Goal: Task Accomplishment & Management: Complete application form

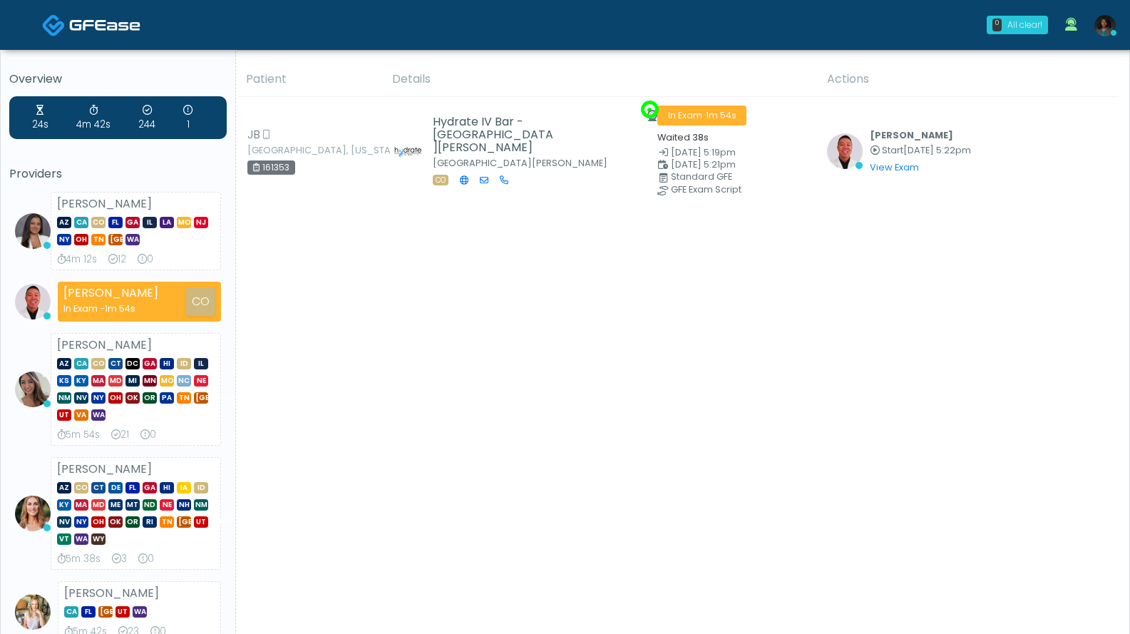
click at [1028, 23] on div "All clear!" at bounding box center [1024, 25] width 35 height 13
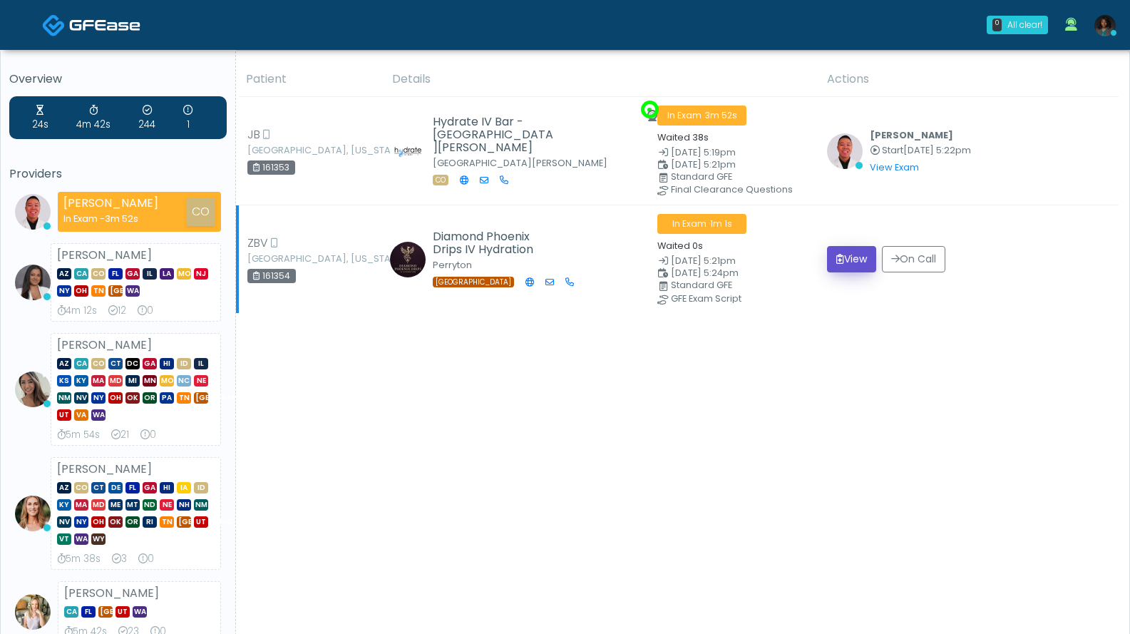
click at [852, 259] on button "View" at bounding box center [851, 259] width 49 height 26
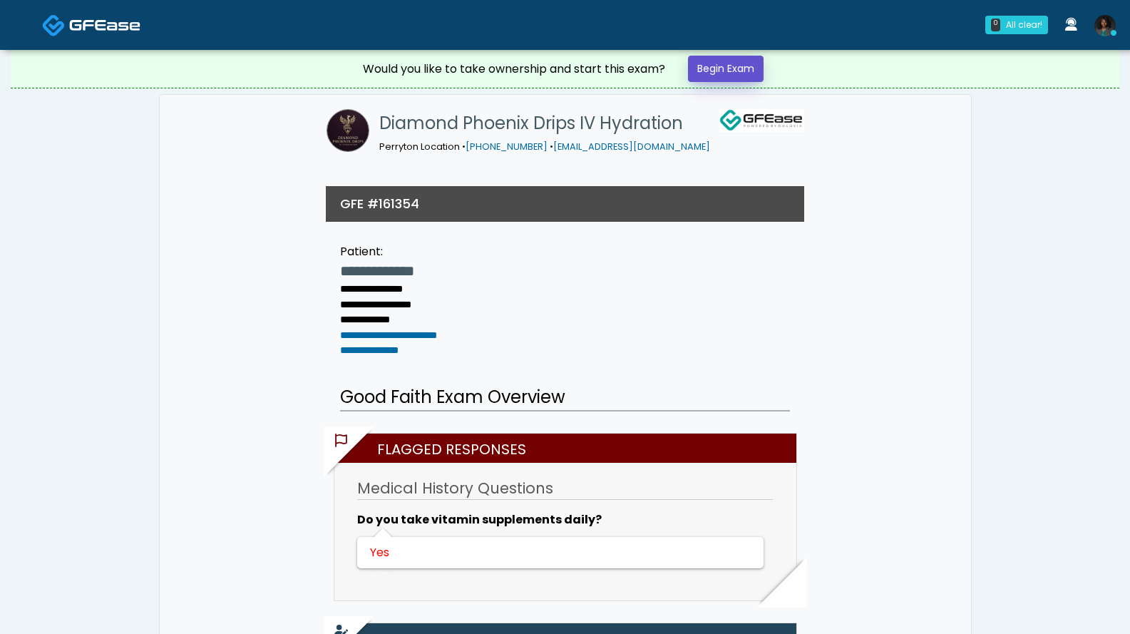
click at [745, 66] on link "Begin Exam" at bounding box center [726, 69] width 76 height 26
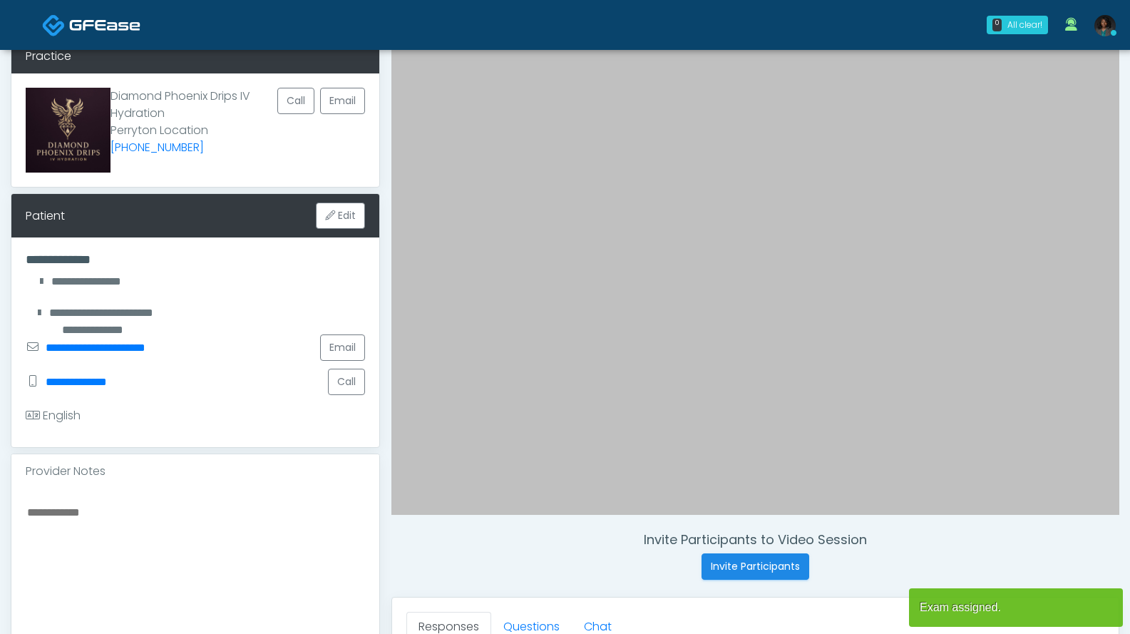
scroll to position [361, 0]
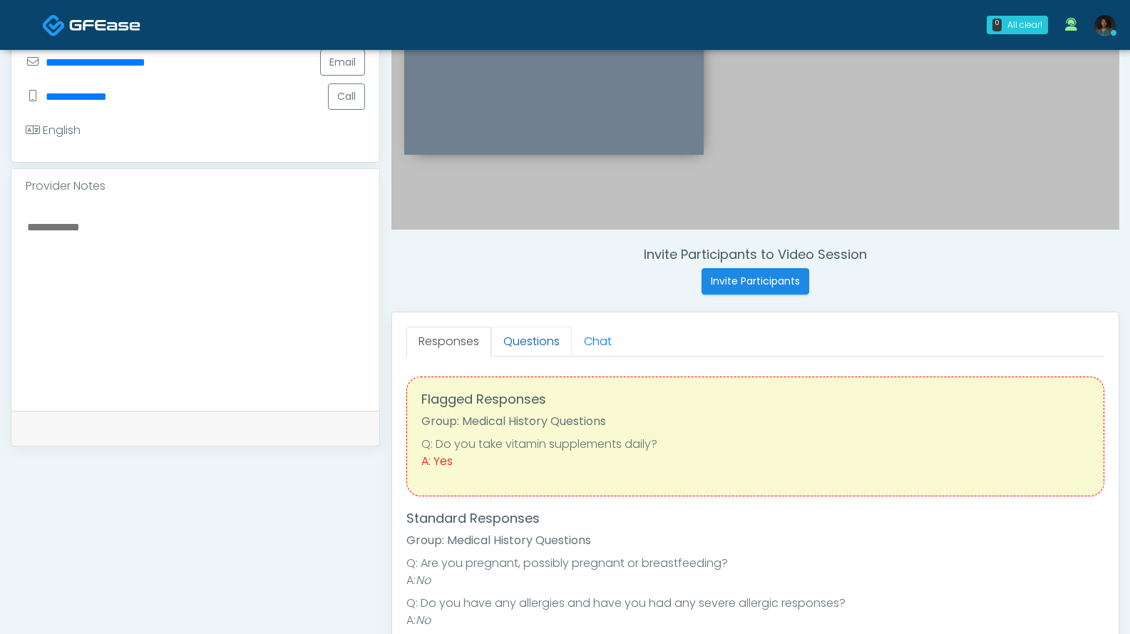
click at [525, 331] on link "Questions" at bounding box center [531, 341] width 81 height 30
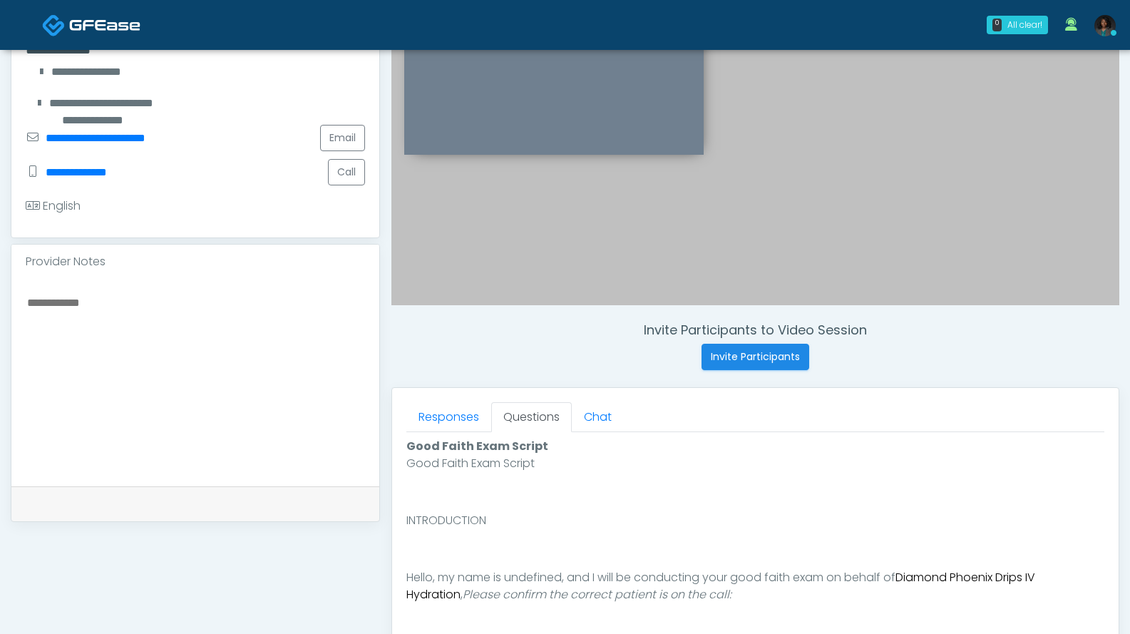
scroll to position [0, 0]
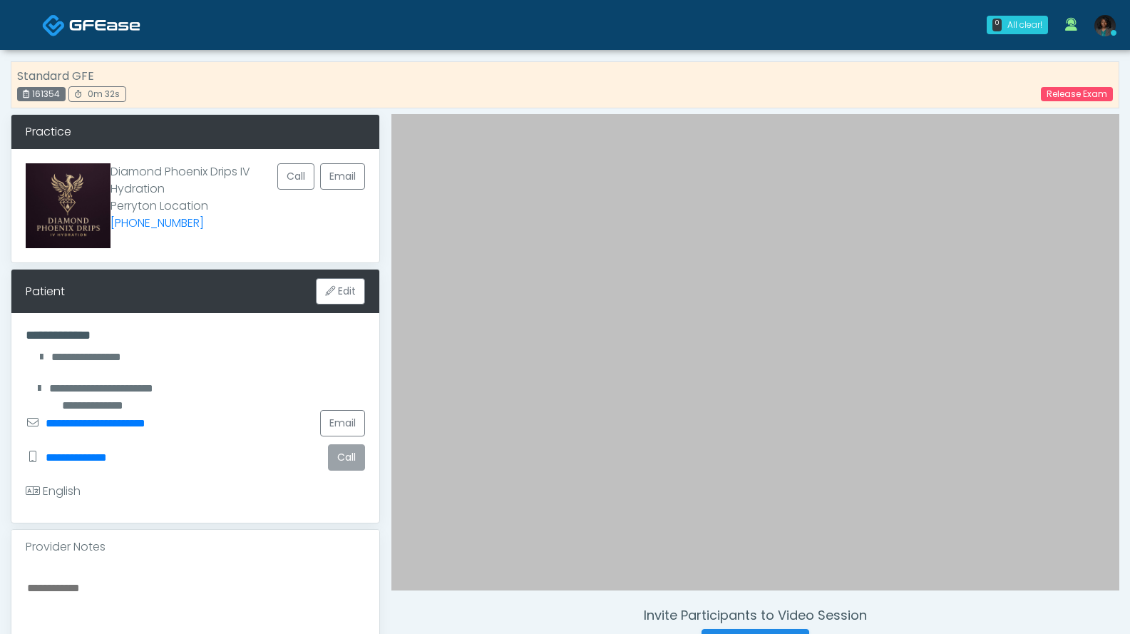
click at [342, 455] on button "Call" at bounding box center [346, 457] width 37 height 26
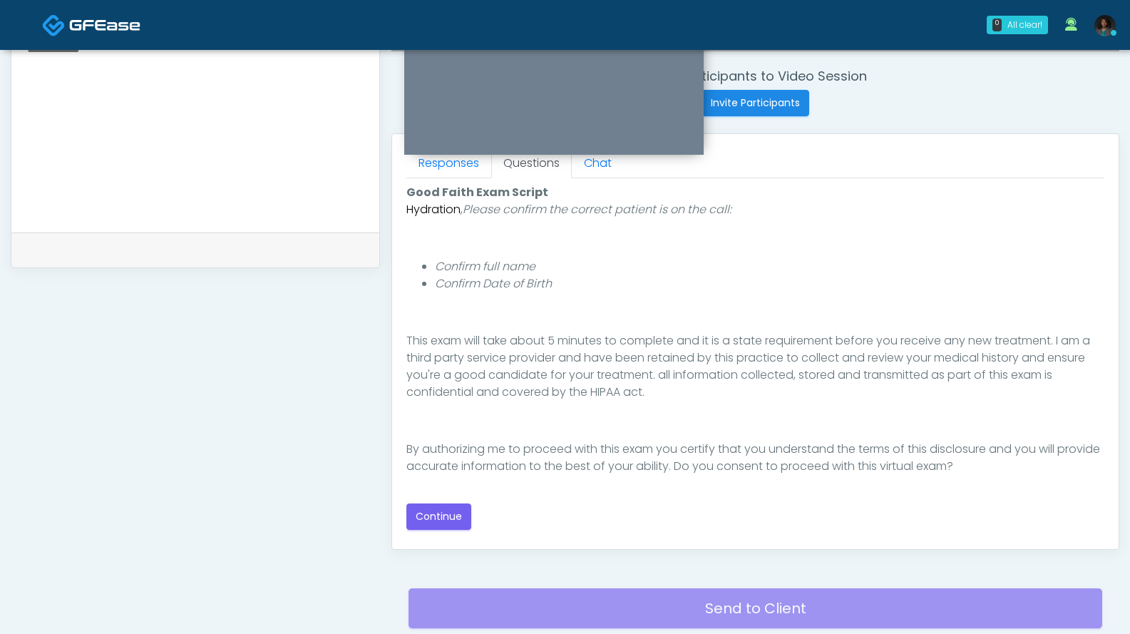
scroll to position [539, 0]
click at [441, 515] on button "Continue" at bounding box center [438, 516] width 65 height 26
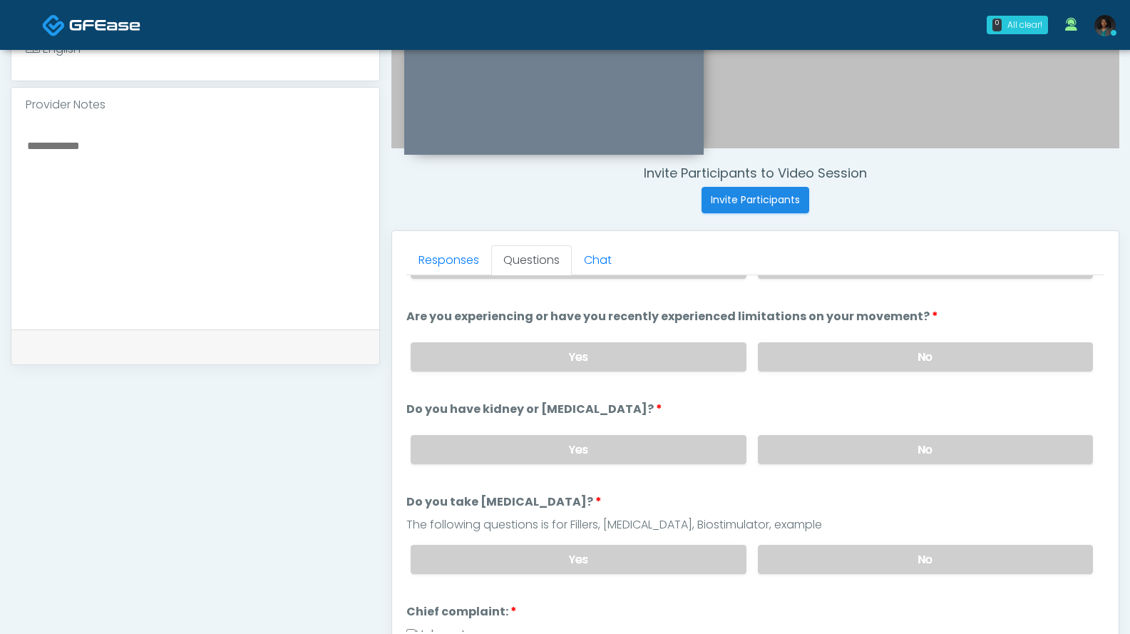
scroll to position [68, 0]
click at [977, 346] on label "No" at bounding box center [925, 357] width 335 height 29
click at [1004, 272] on ul "Responses Questions Chat" at bounding box center [755, 260] width 698 height 30
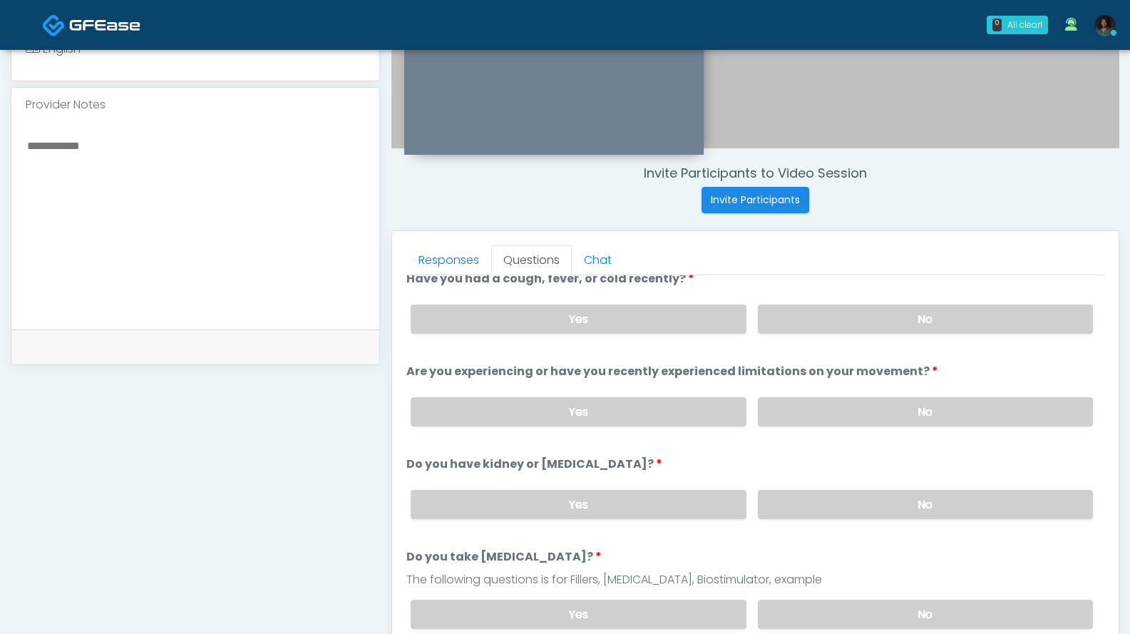
scroll to position [6, 0]
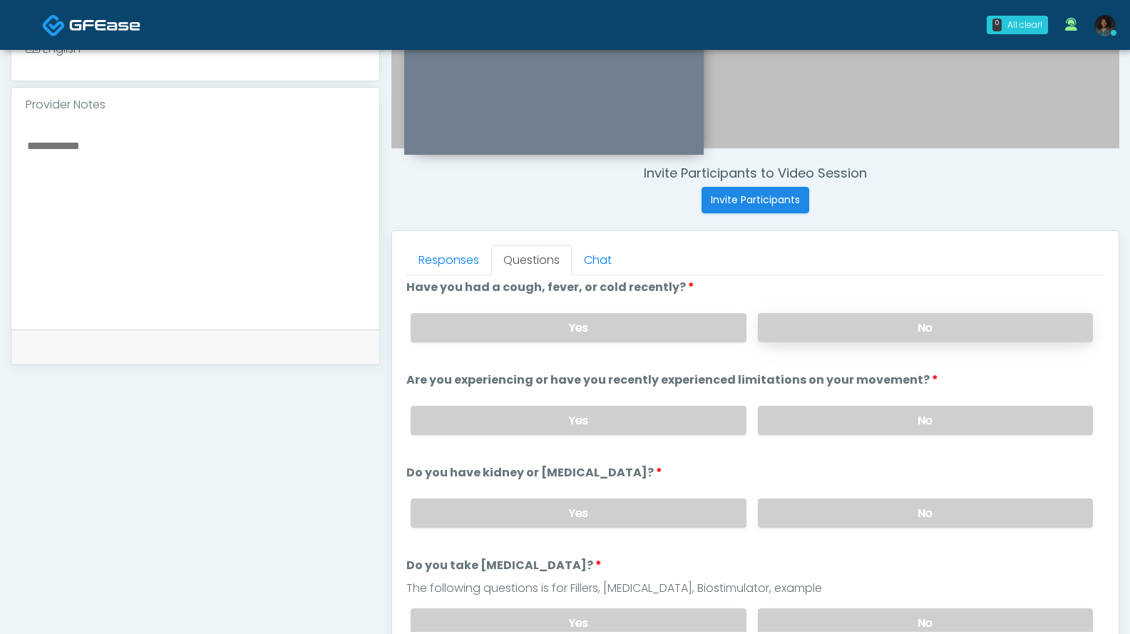
click at [977, 331] on label "No" at bounding box center [925, 327] width 335 height 29
click at [897, 508] on label "No" at bounding box center [925, 512] width 335 height 29
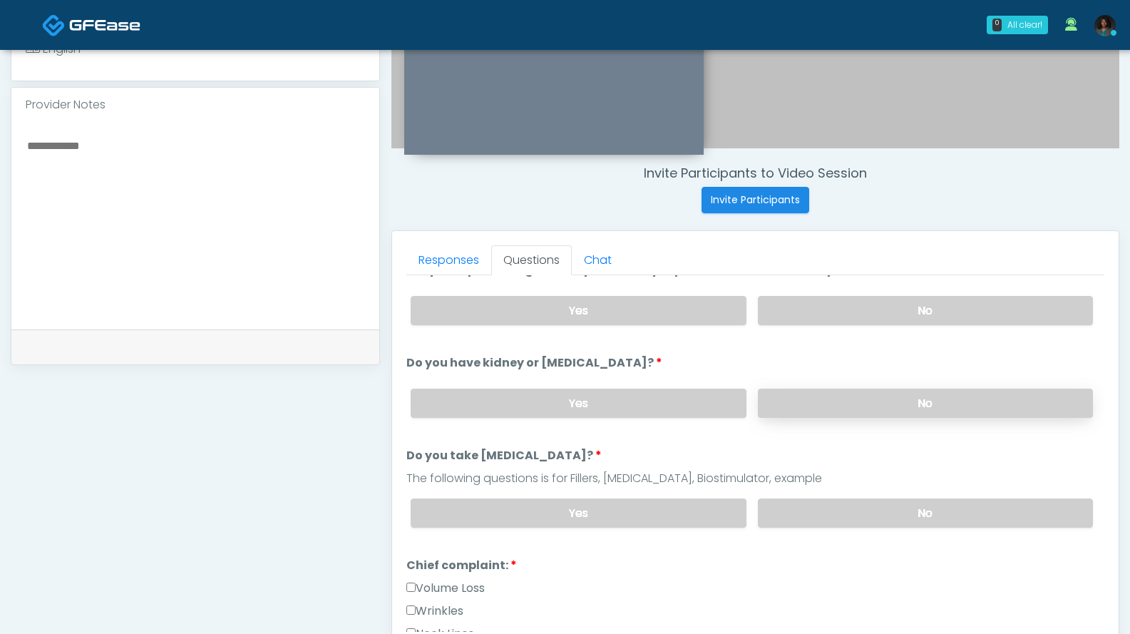
scroll to position [165, 0]
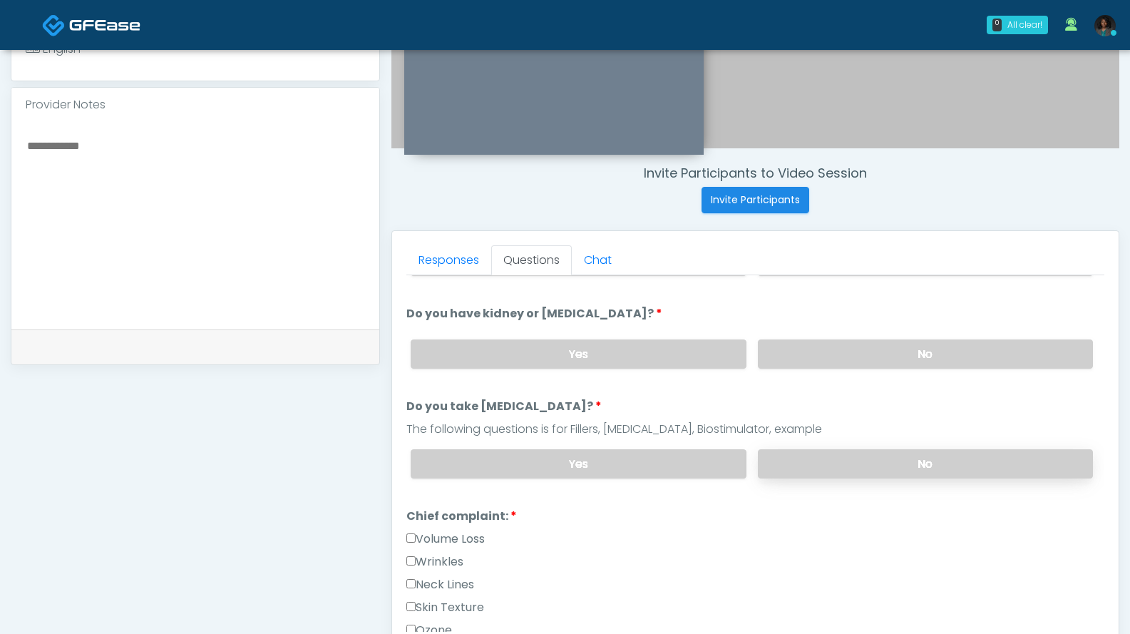
click at [905, 459] on label "No" at bounding box center [925, 463] width 335 height 29
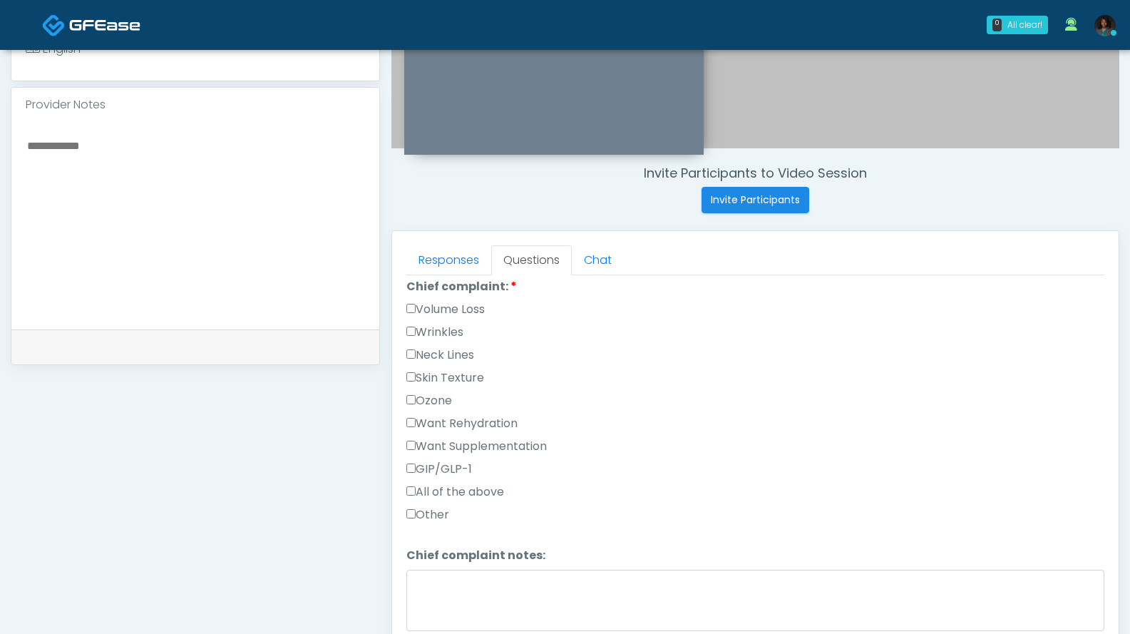
scroll to position [394, 0]
click at [514, 427] on label "Want Rehydration" at bounding box center [461, 423] width 111 height 17
click at [481, 302] on label "Volume Loss" at bounding box center [445, 309] width 78 height 17
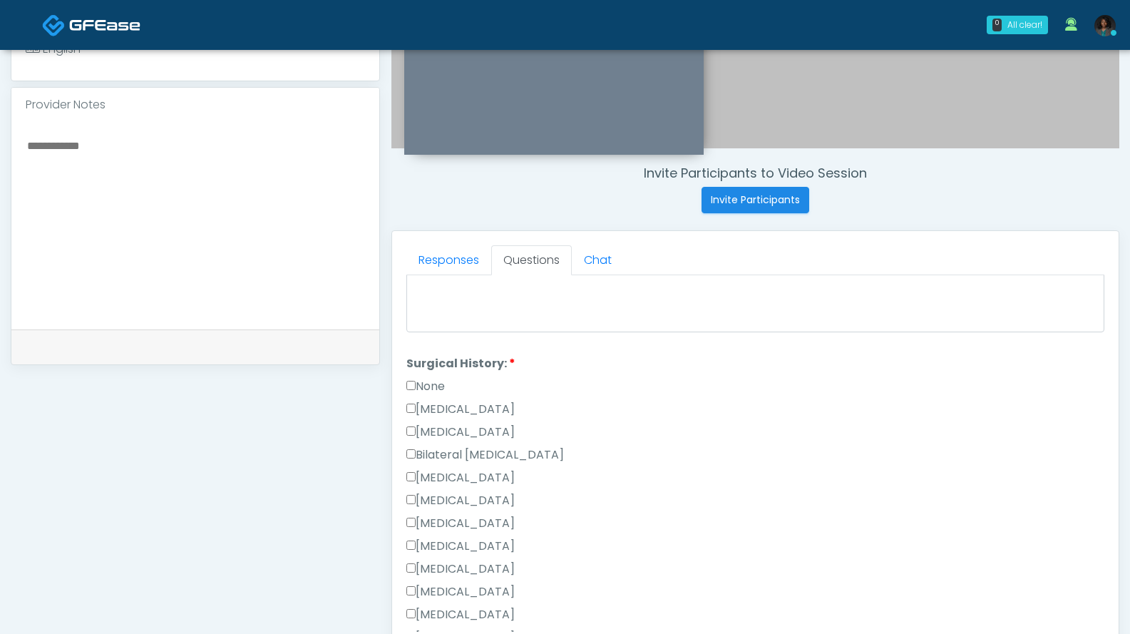
scroll to position [703, 0]
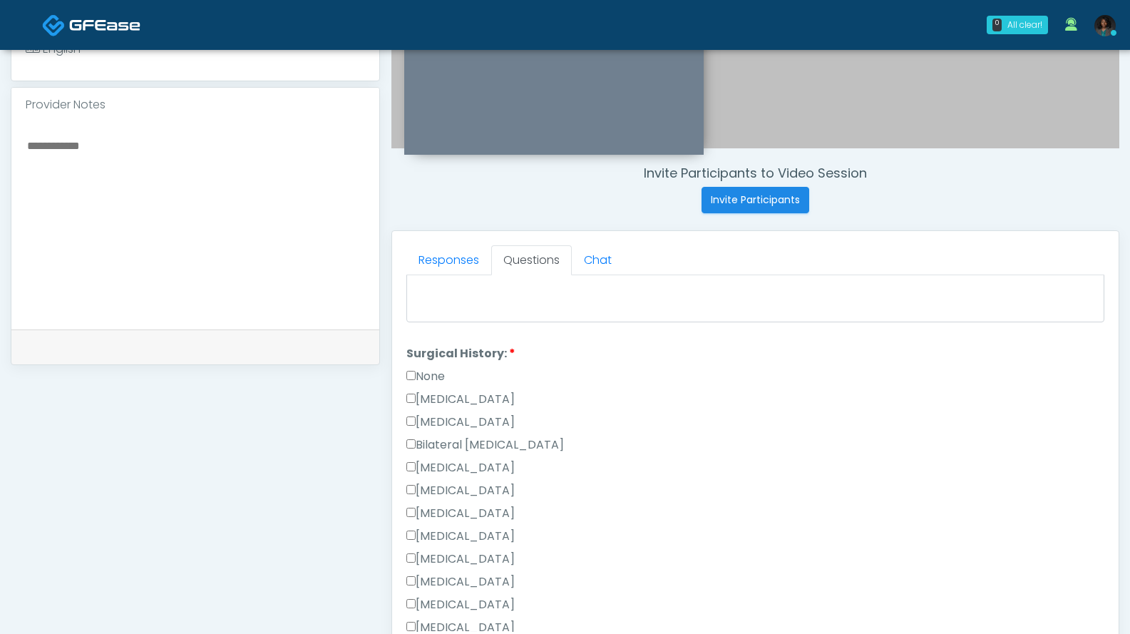
click at [443, 373] on label "None" at bounding box center [425, 376] width 38 height 17
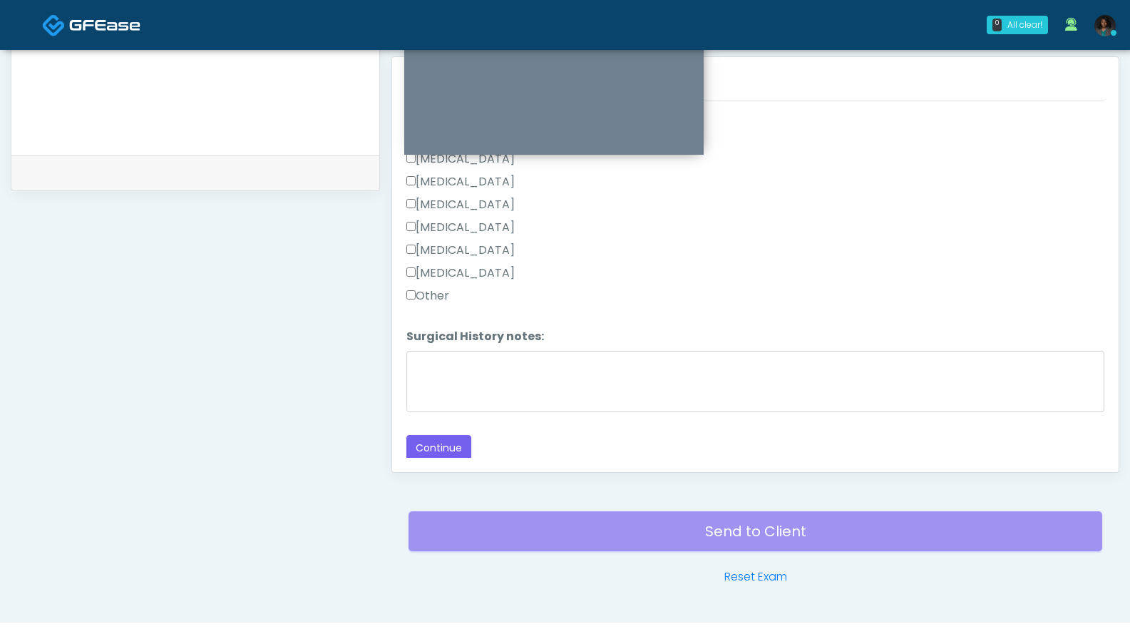
scroll to position [646, 0]
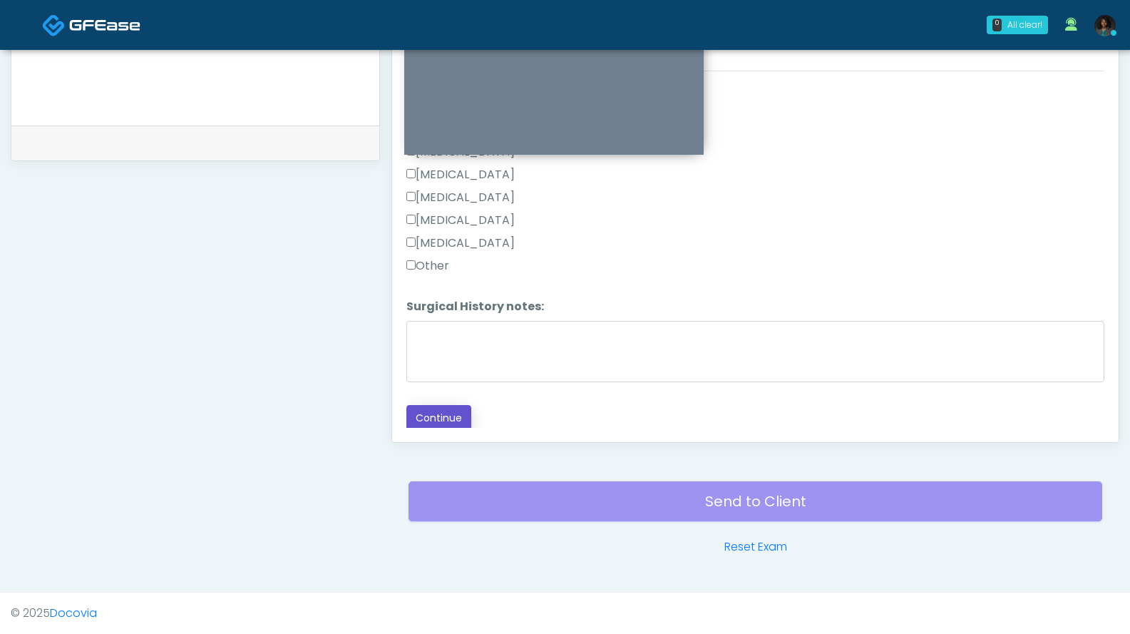
click at [468, 408] on button "Continue" at bounding box center [438, 418] width 65 height 26
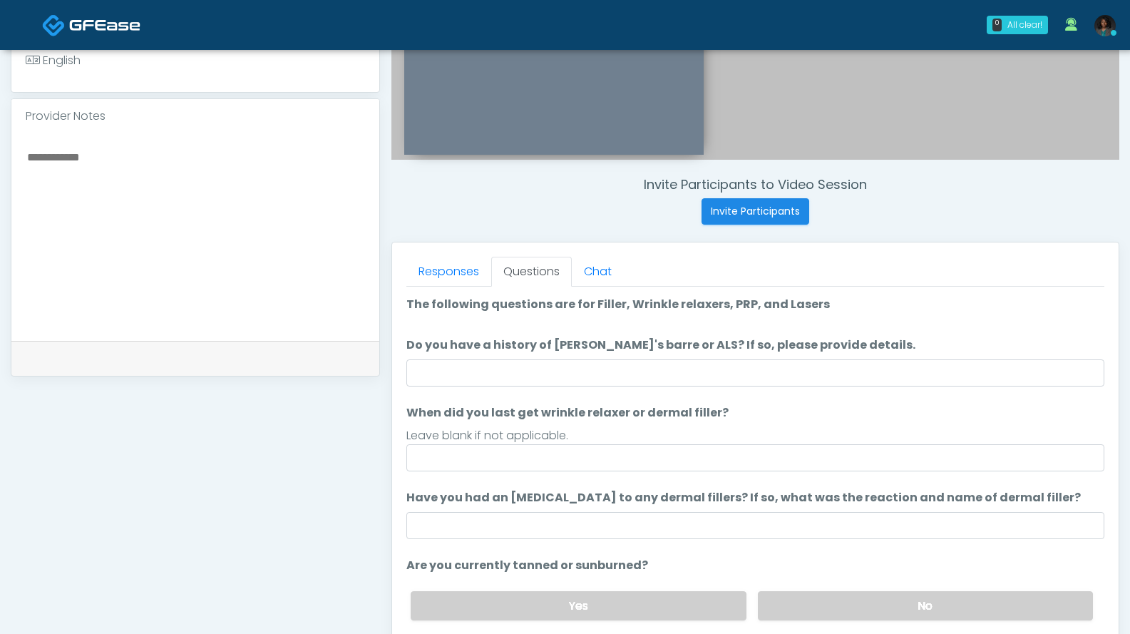
scroll to position [430, 0]
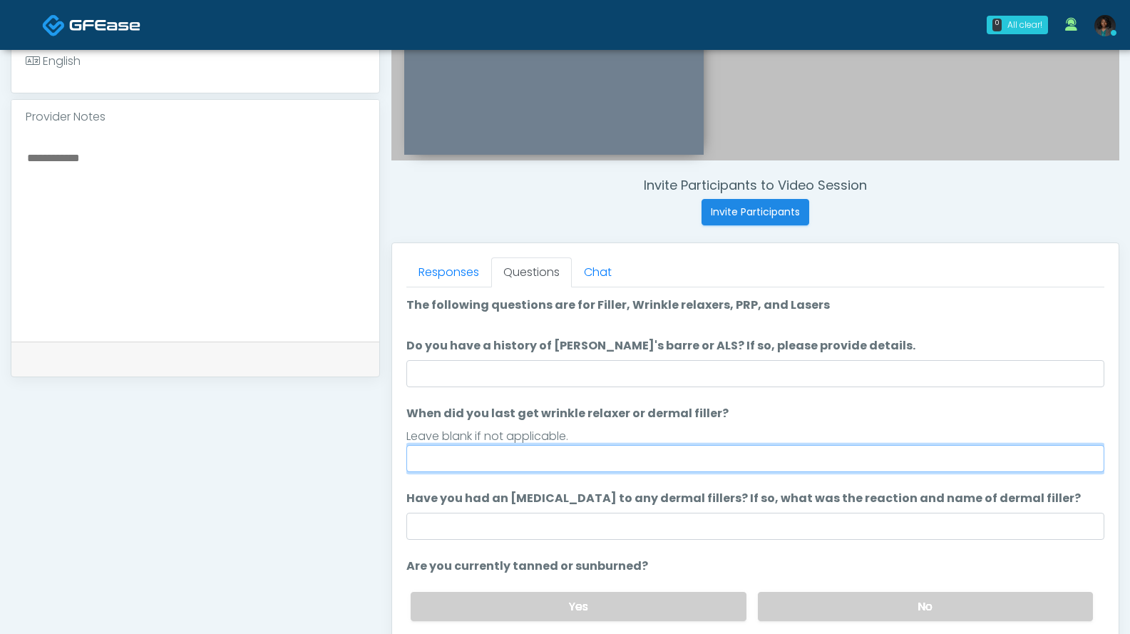
click at [725, 463] on input "When did you last get wrinkle relaxer or dermal filler?" at bounding box center [755, 458] width 698 height 27
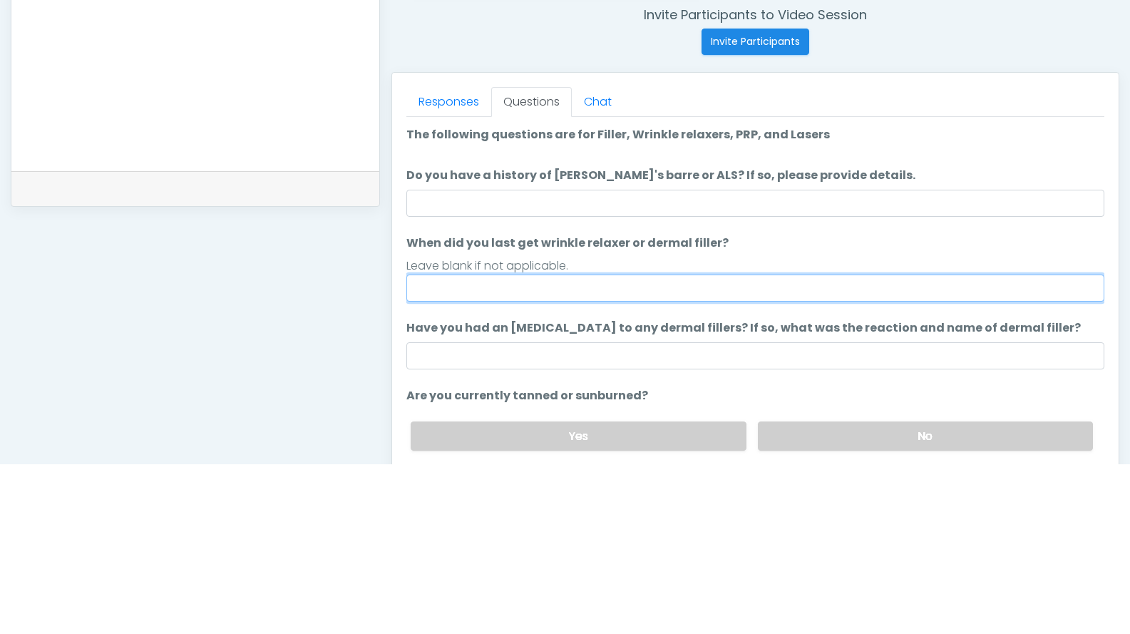
scroll to position [443, 0]
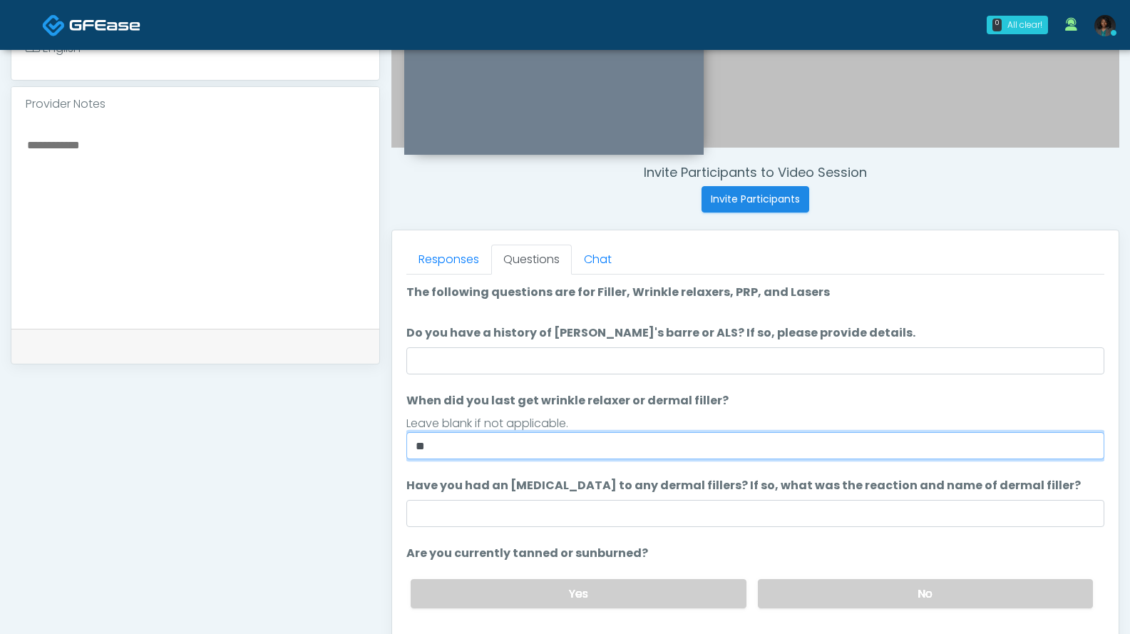
type input "**"
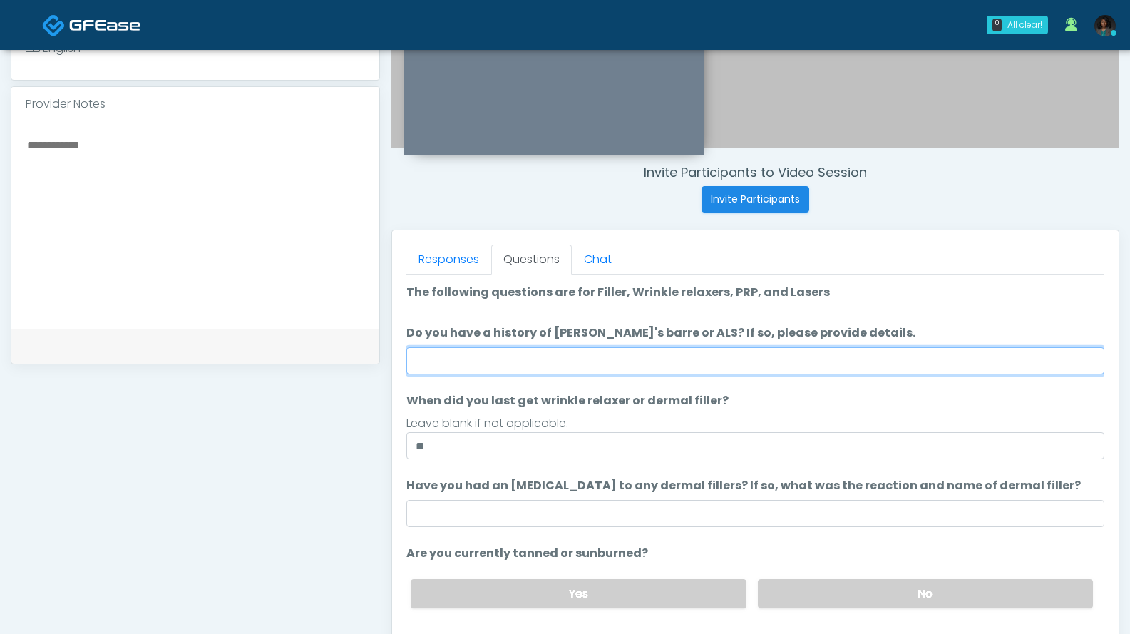
click at [738, 359] on input "Do you have a history of Guillain's barre or ALS? If so, please provide details." at bounding box center [755, 360] width 698 height 27
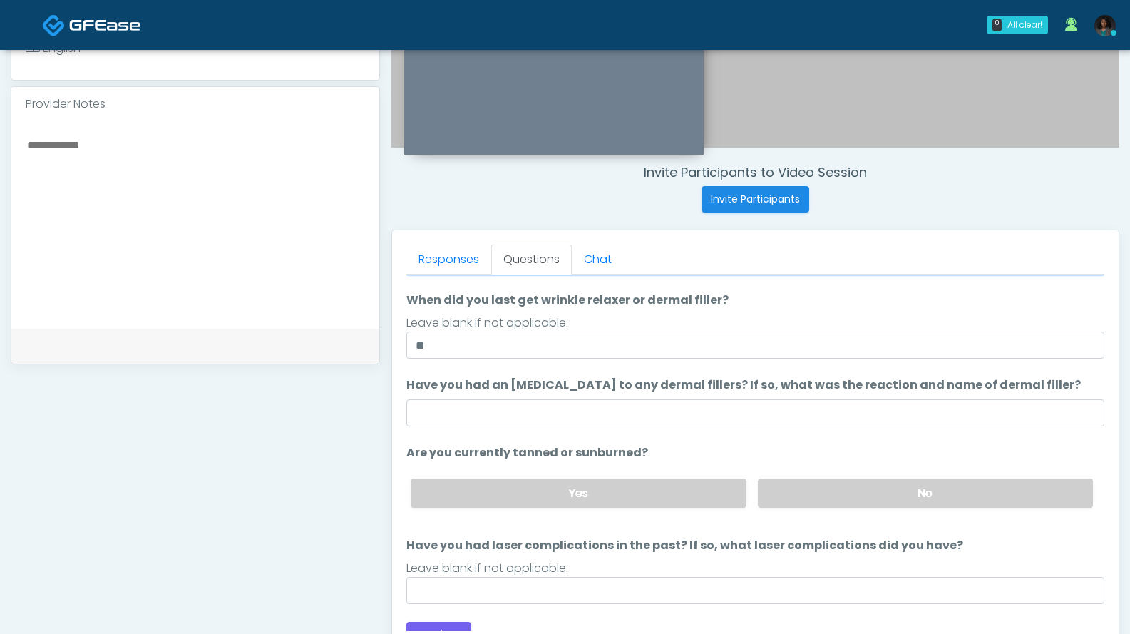
scroll to position [101, 0]
type input "**"
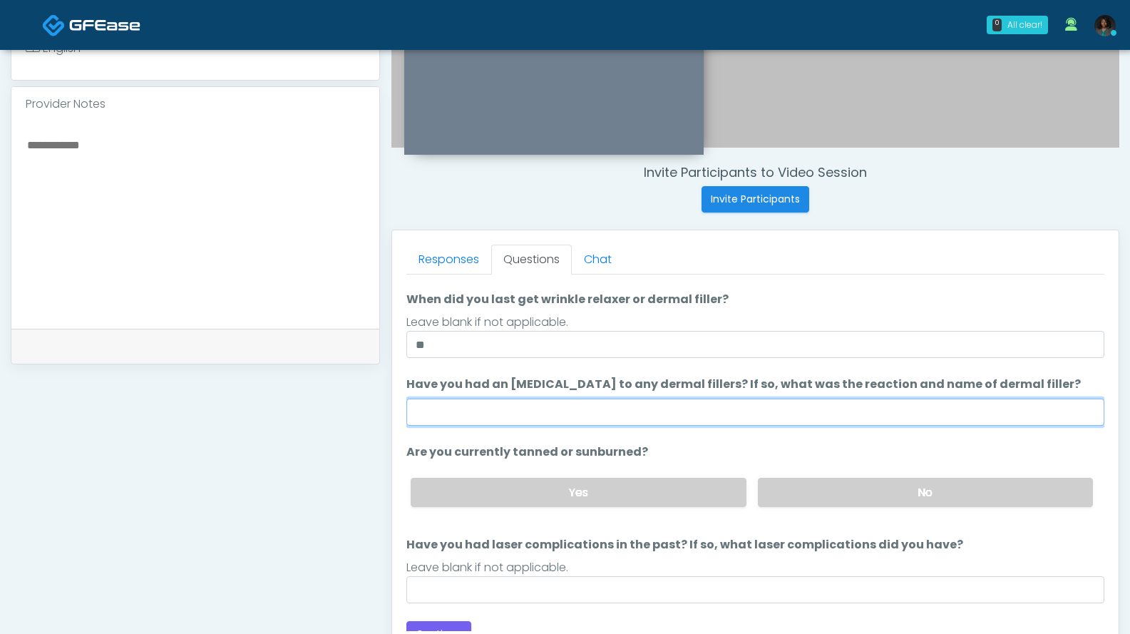
click at [787, 406] on input "Have you had an allergic response to any dermal fillers? If so, what was the re…" at bounding box center [755, 411] width 698 height 27
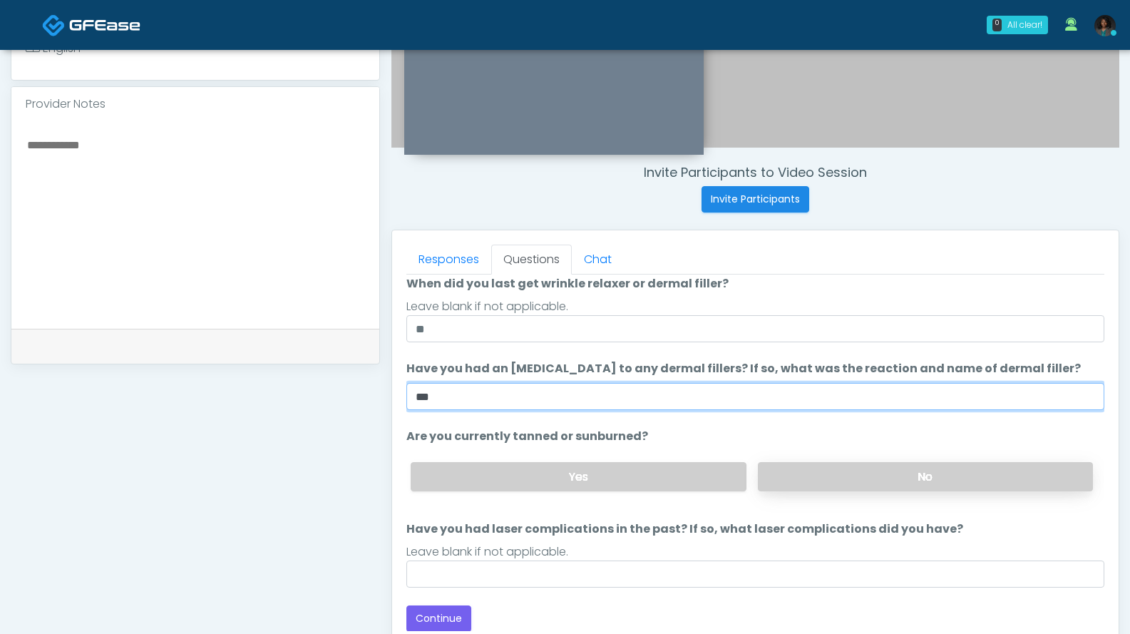
type input "***"
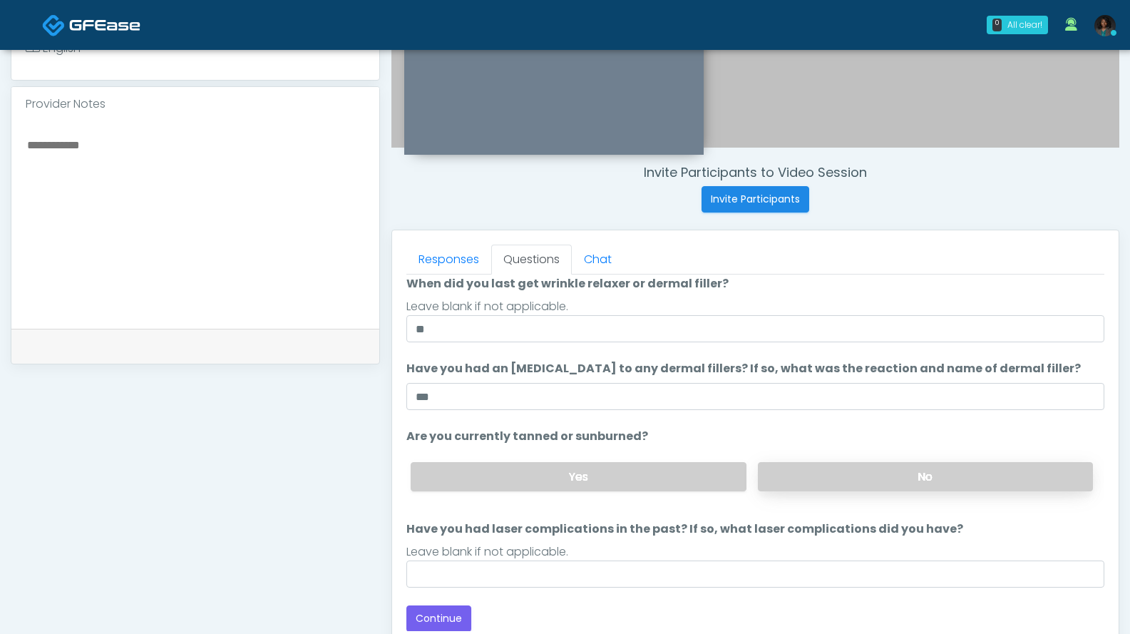
click at [828, 468] on label "No" at bounding box center [925, 476] width 335 height 29
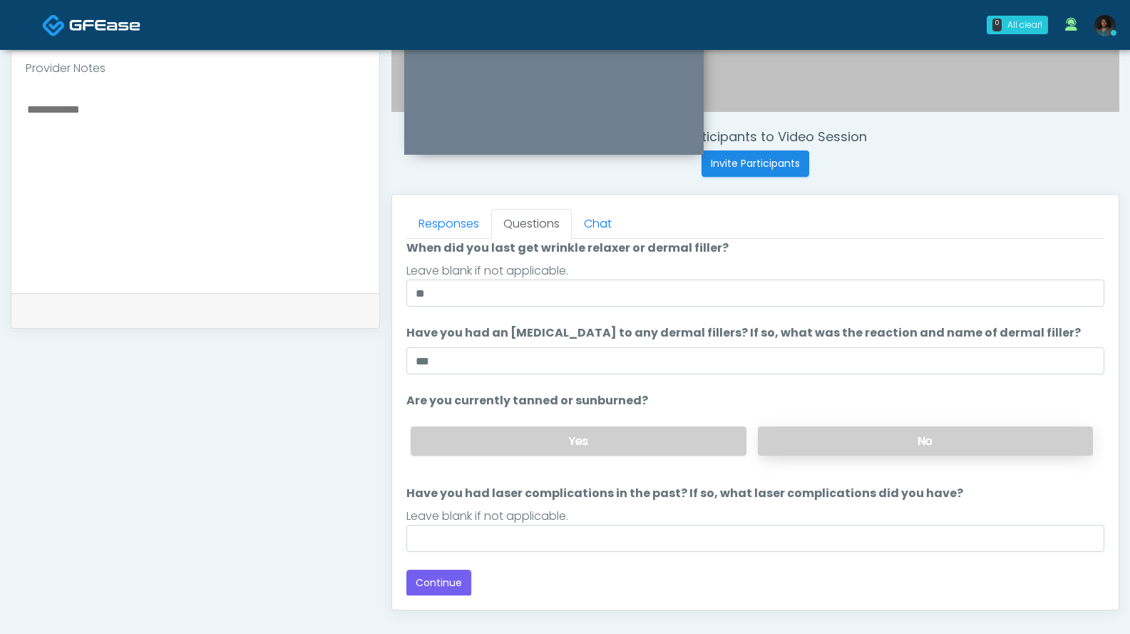
scroll to position [646, 0]
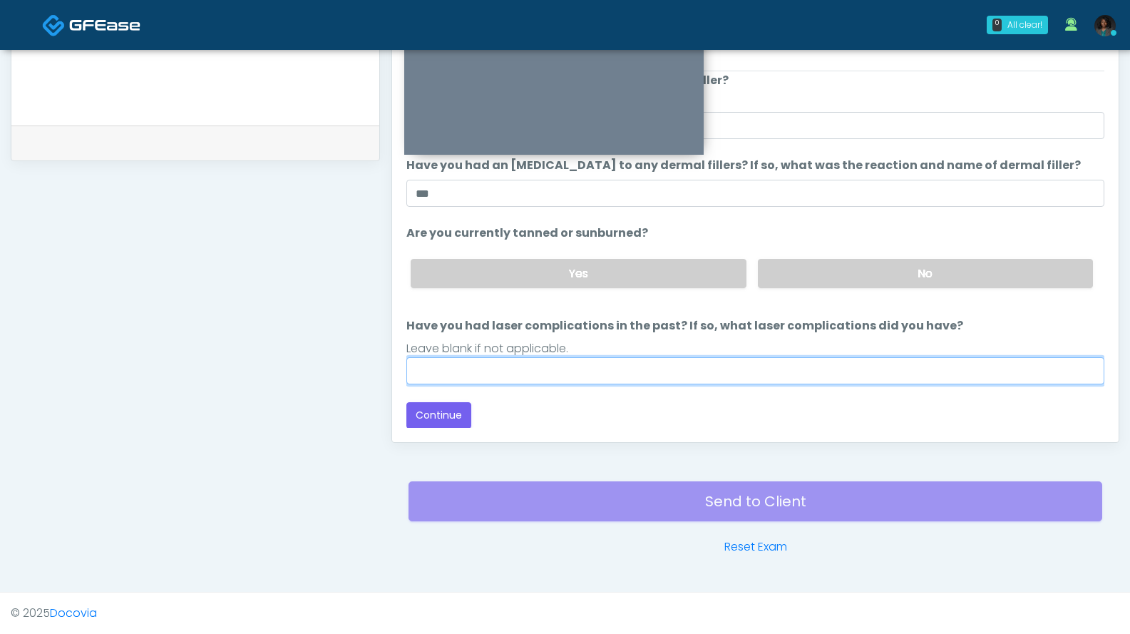
click at [843, 373] on input "Have you had laser complications in the past? If so, what laser complications d…" at bounding box center [755, 370] width 698 height 27
type input "***"
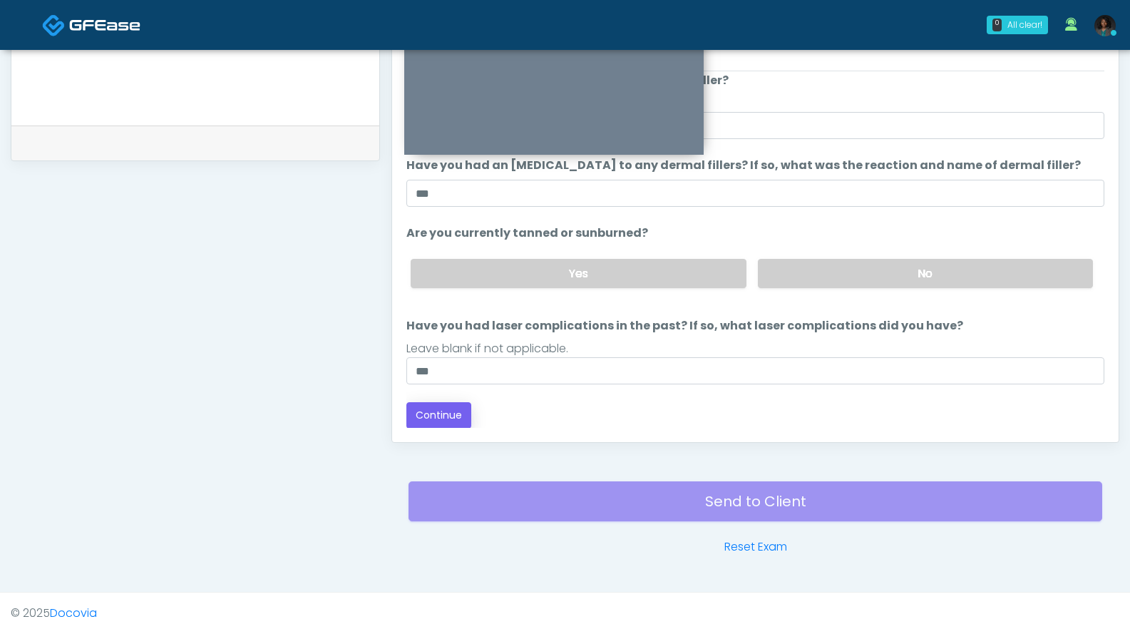
click at [441, 412] on button "Continue" at bounding box center [438, 415] width 65 height 26
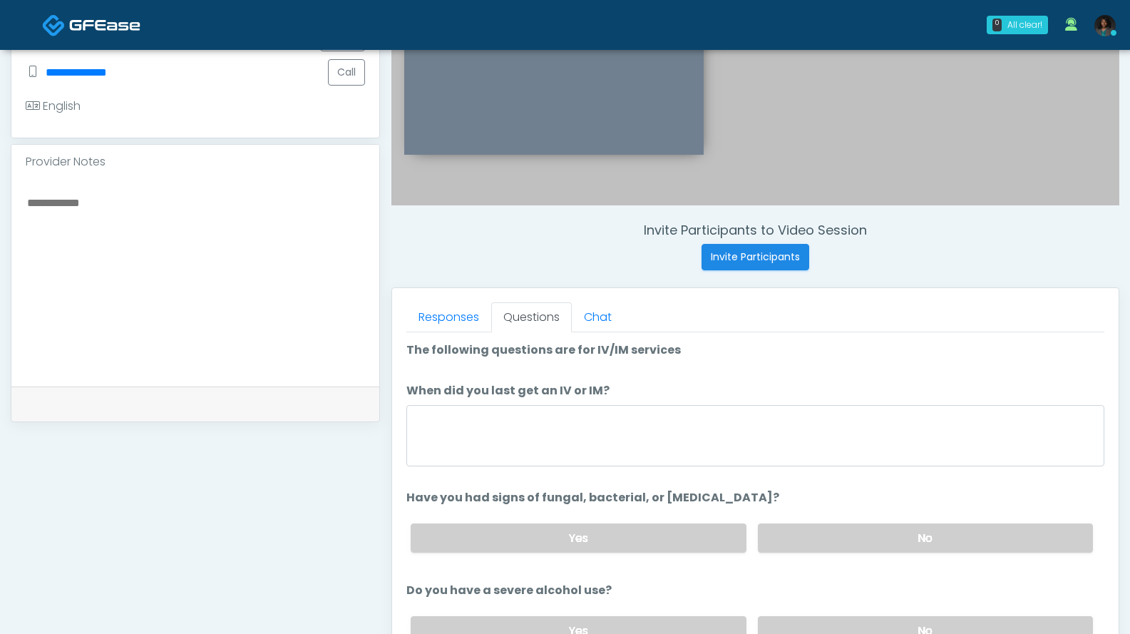
scroll to position [383, 0]
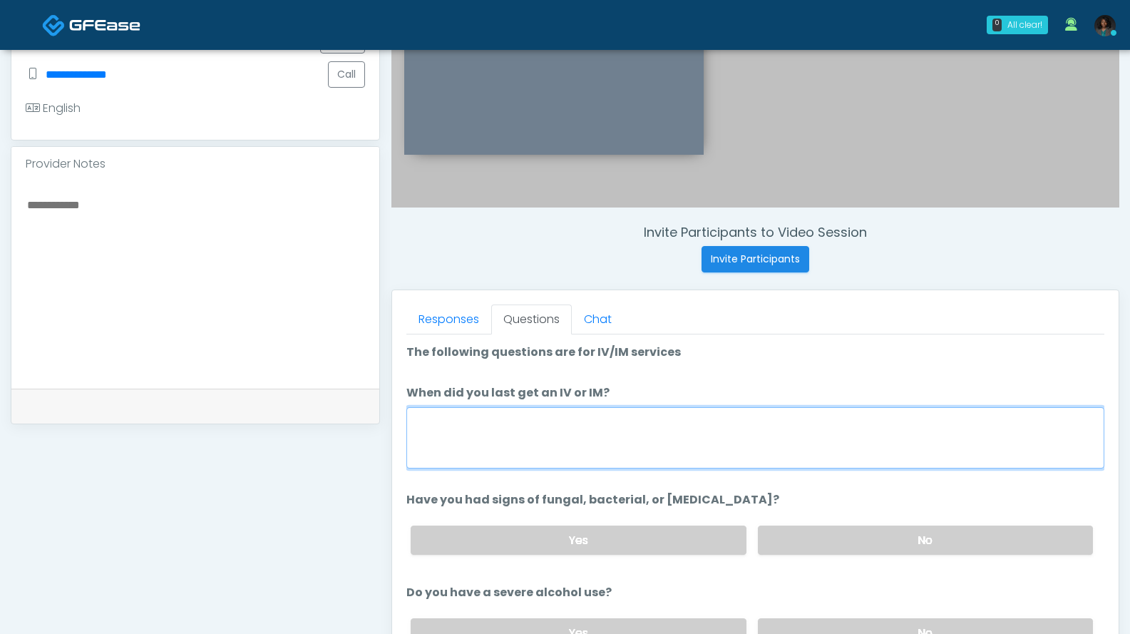
click at [840, 453] on textarea "When did you last get an IV or IM?" at bounding box center [755, 437] width 698 height 61
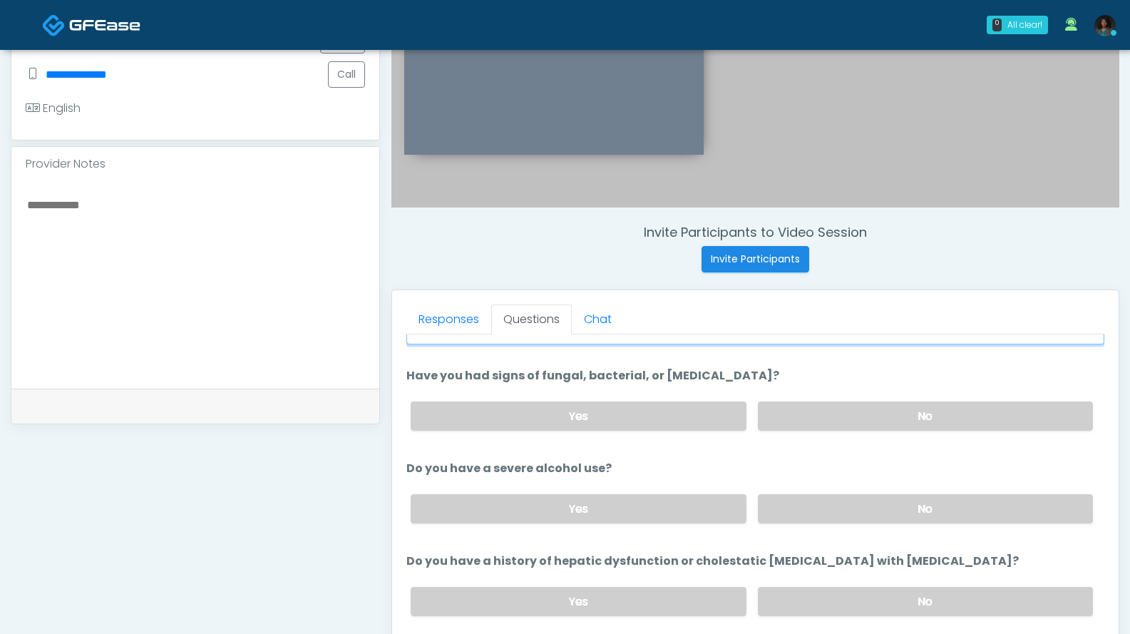
scroll to position [153, 0]
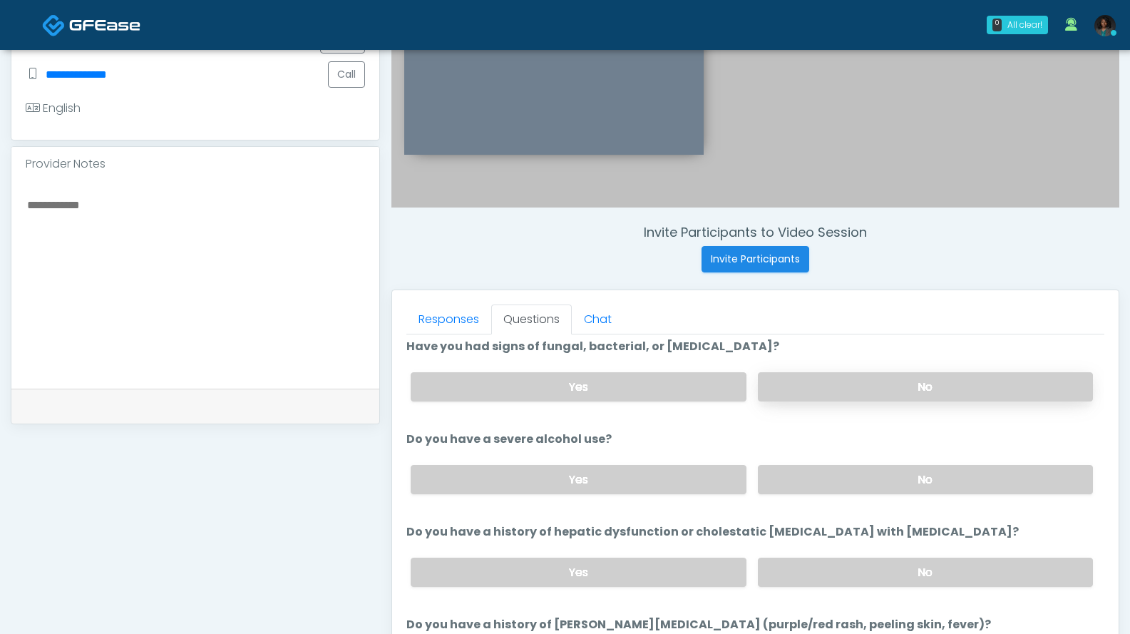
type textarea "*****"
click at [839, 391] on label "No" at bounding box center [925, 386] width 335 height 29
click at [830, 479] on label "No" at bounding box center [925, 479] width 335 height 29
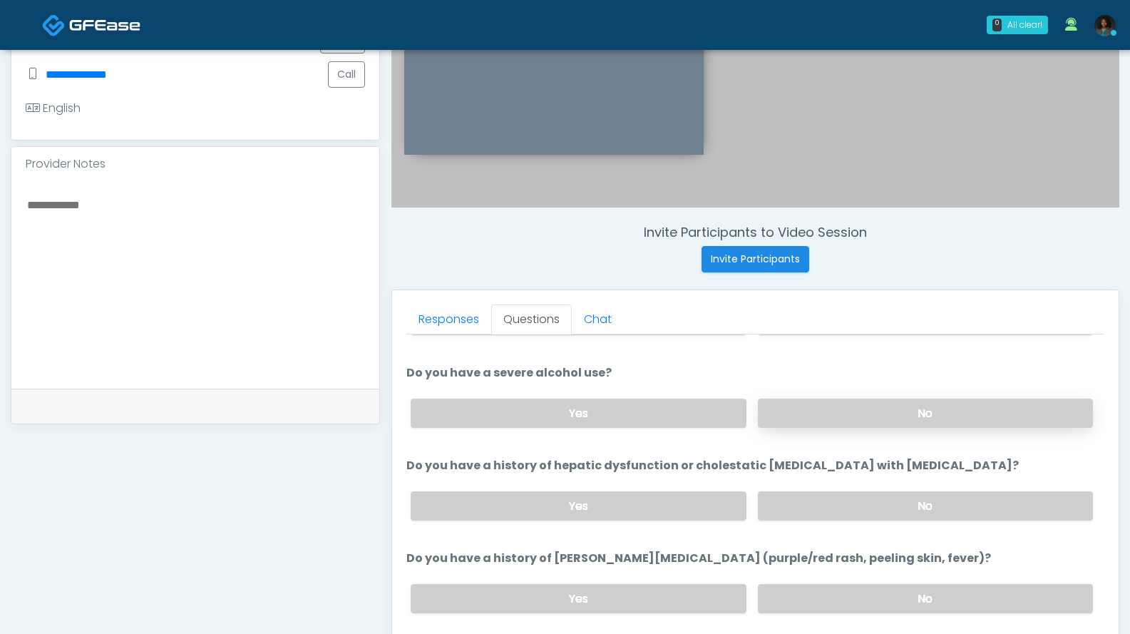
scroll to position [243, 0]
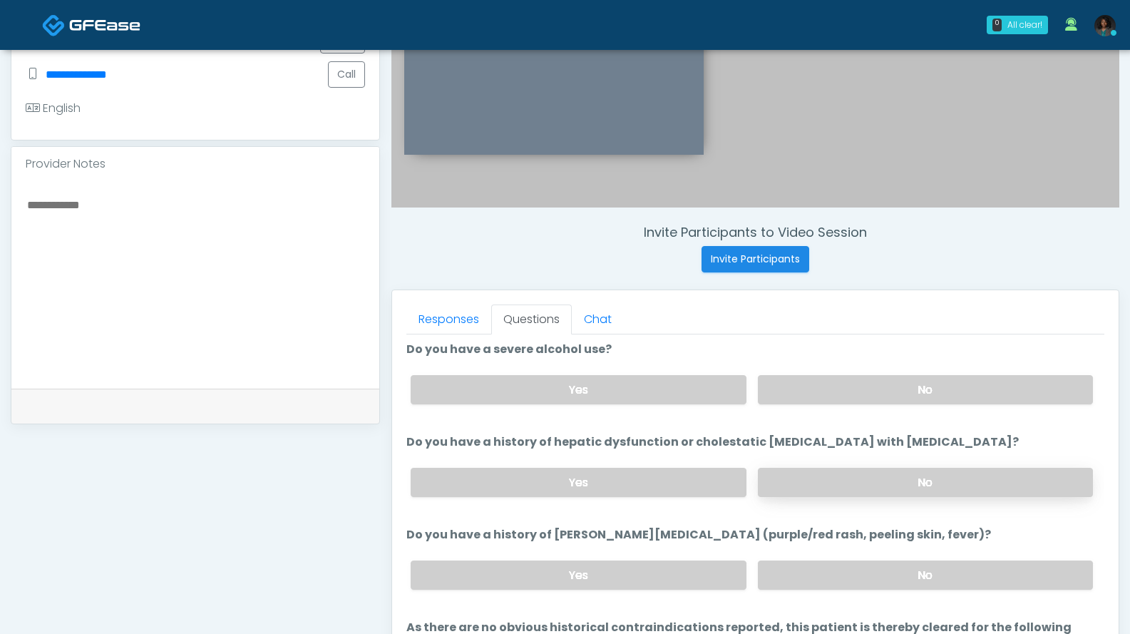
click at [857, 484] on label "No" at bounding box center [925, 482] width 335 height 29
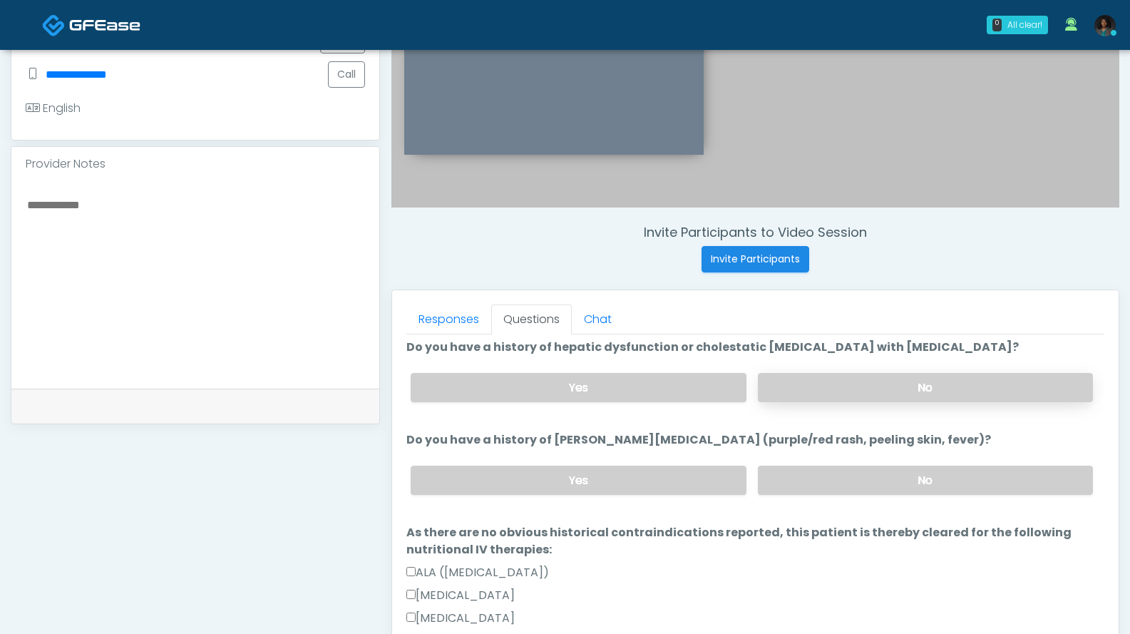
scroll to position [339, 0]
click at [872, 467] on label "No" at bounding box center [925, 479] width 335 height 29
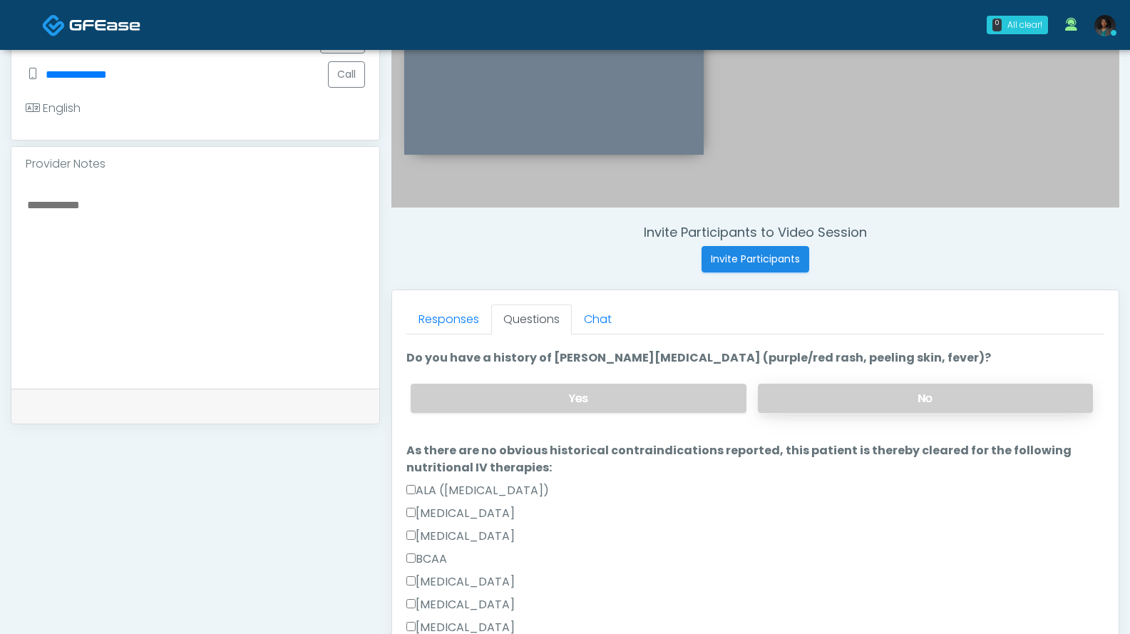
scroll to position [421, 0]
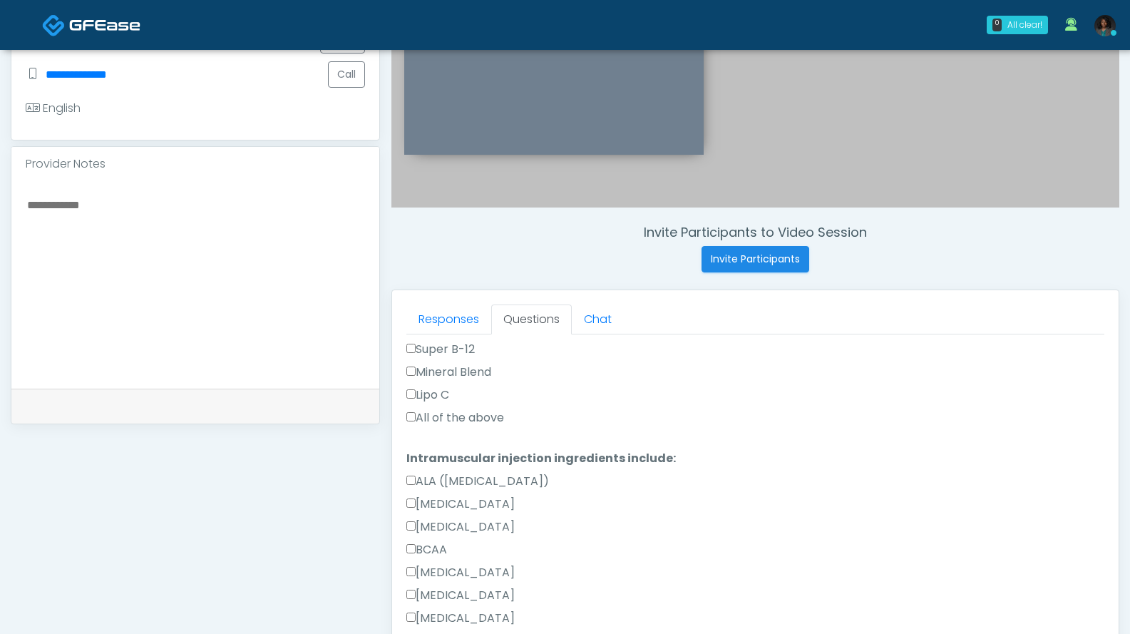
click at [494, 421] on label "All of the above" at bounding box center [455, 417] width 98 height 17
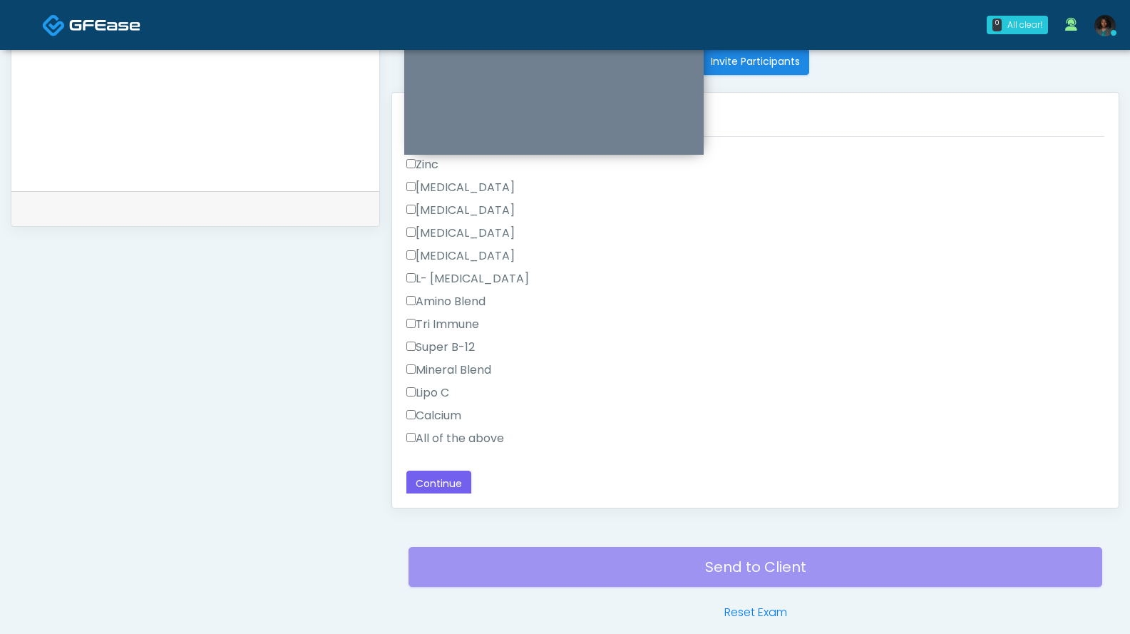
scroll to position [595, 0]
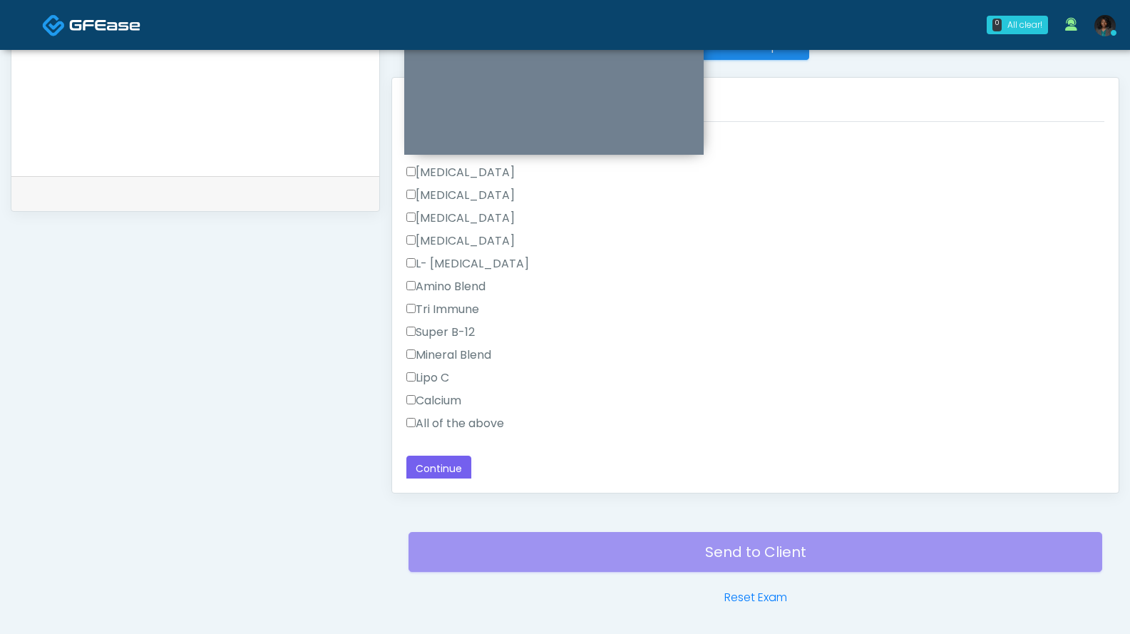
click at [480, 424] on label "All of the above" at bounding box center [455, 423] width 98 height 17
click at [466, 460] on button "Continue" at bounding box center [438, 468] width 65 height 26
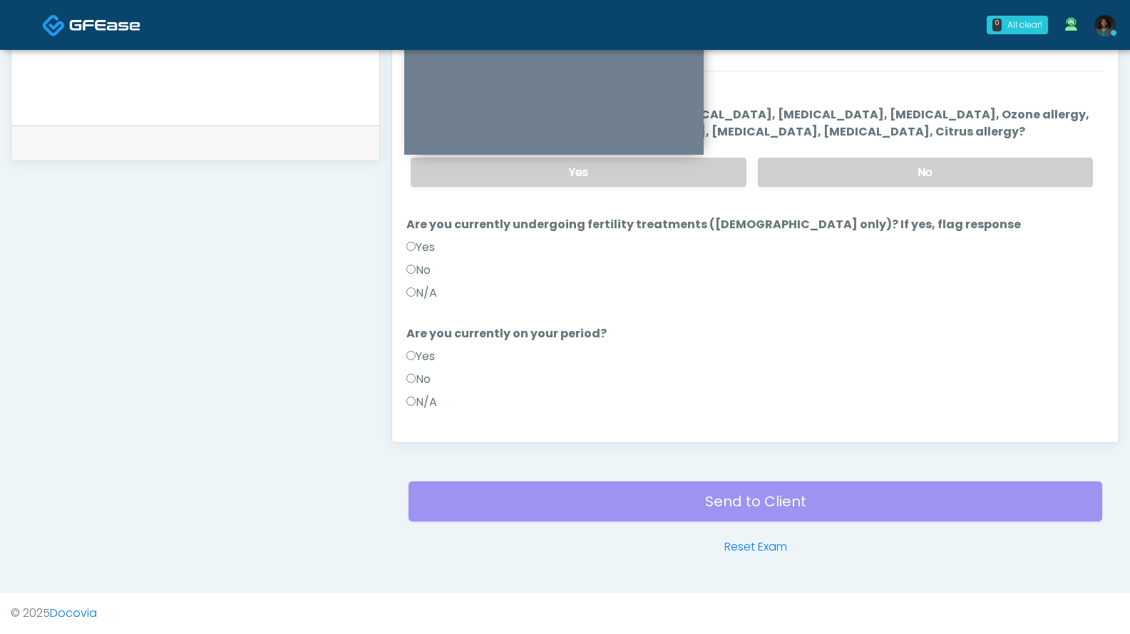
scroll to position [0, 0]
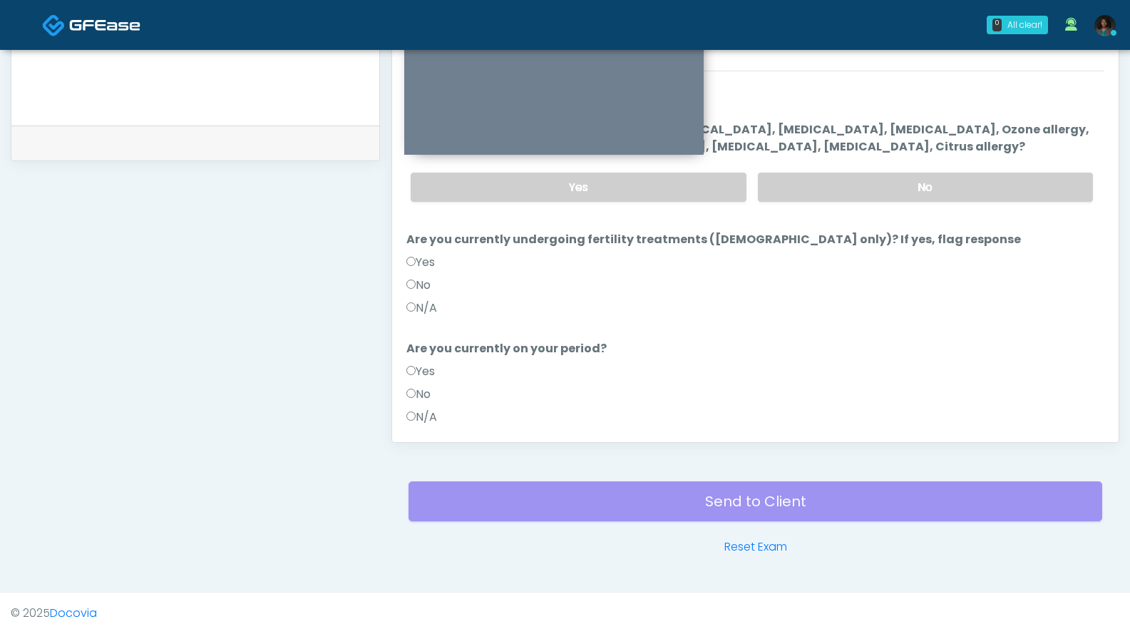
click at [426, 287] on label "No" at bounding box center [418, 285] width 24 height 17
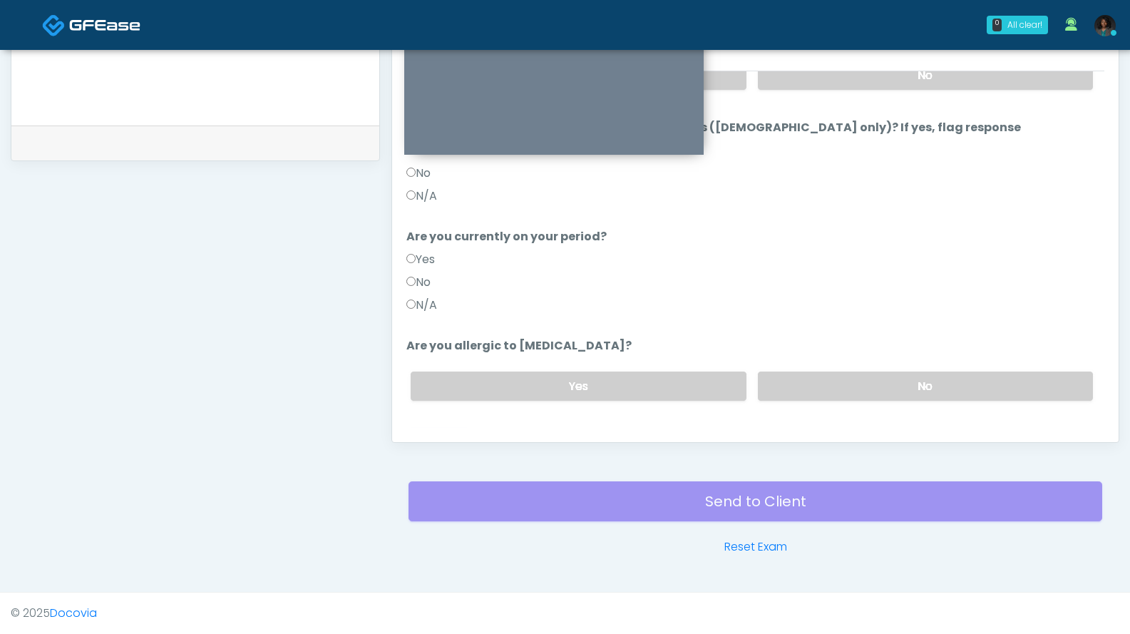
scroll to position [139, 0]
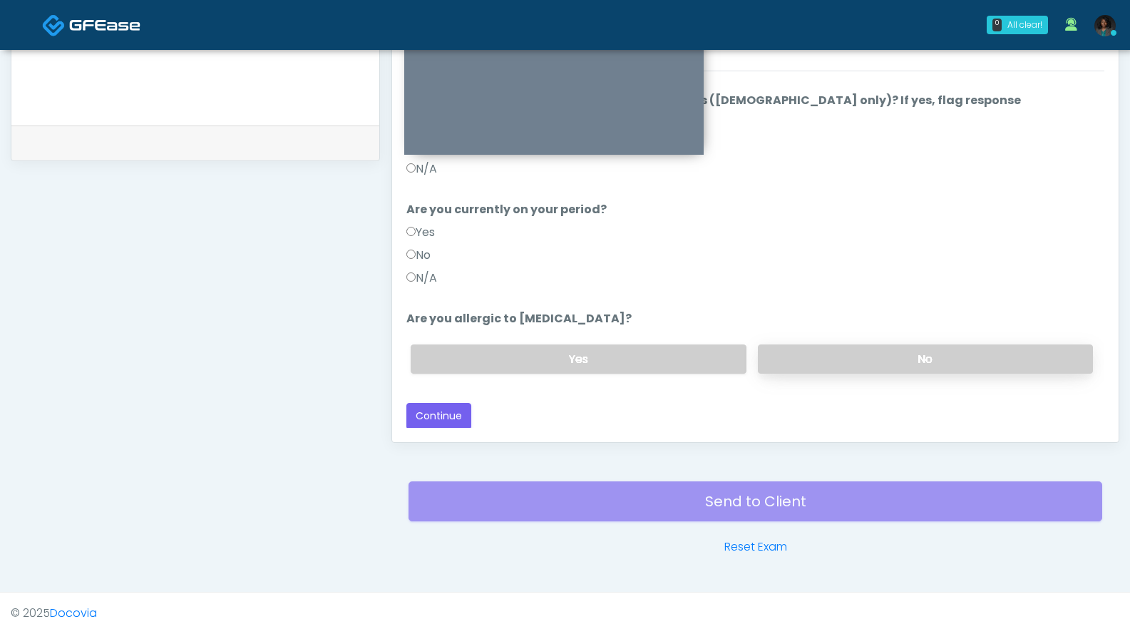
click at [868, 351] on label "No" at bounding box center [925, 358] width 335 height 29
click at [457, 409] on button "Continue" at bounding box center [438, 416] width 65 height 26
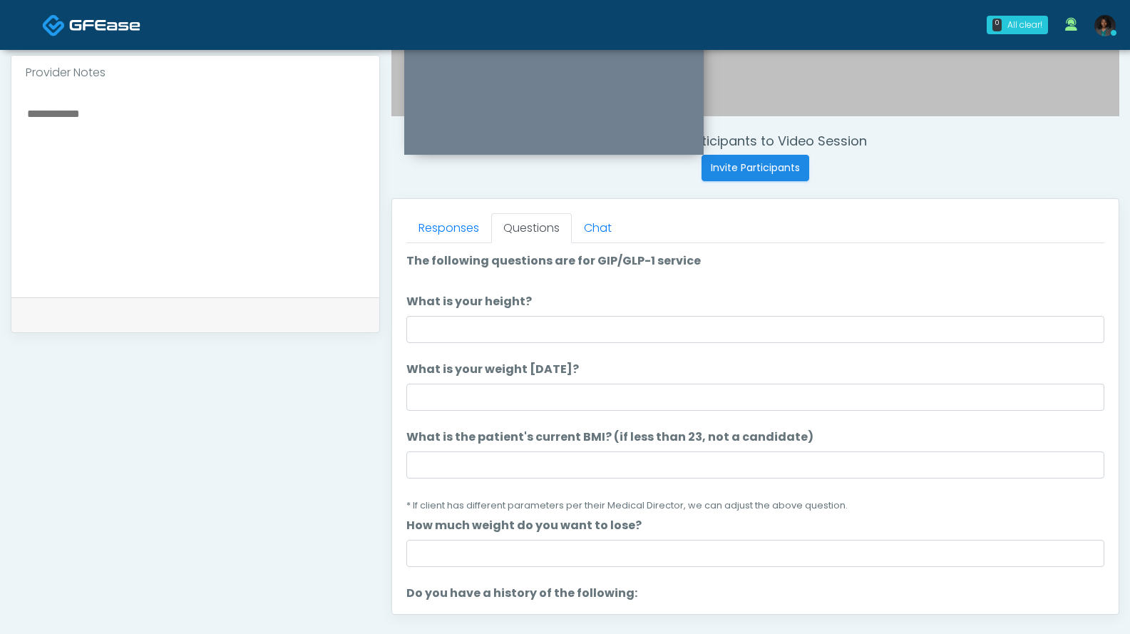
scroll to position [473, 0]
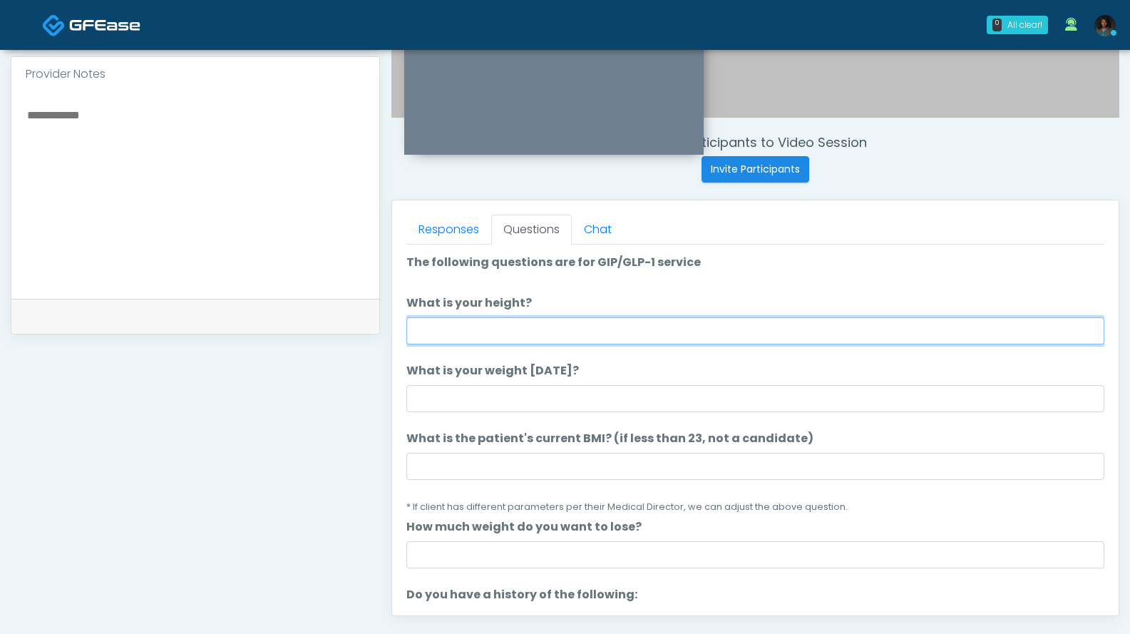
click at [422, 331] on input "What is your height?" at bounding box center [755, 330] width 698 height 27
type input "***"
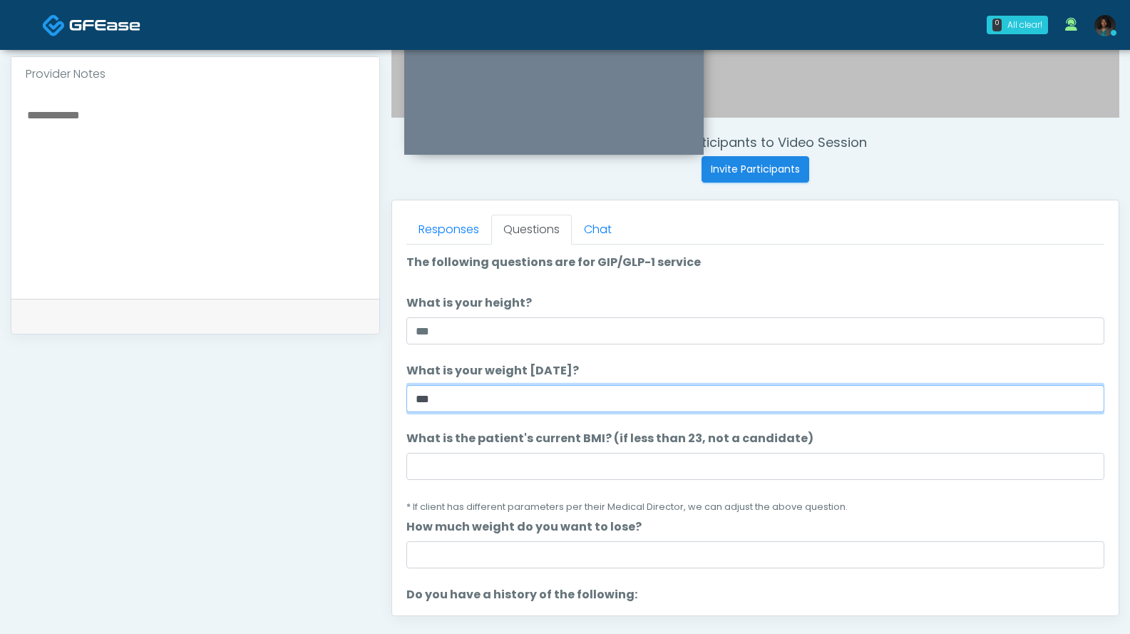
type input "***"
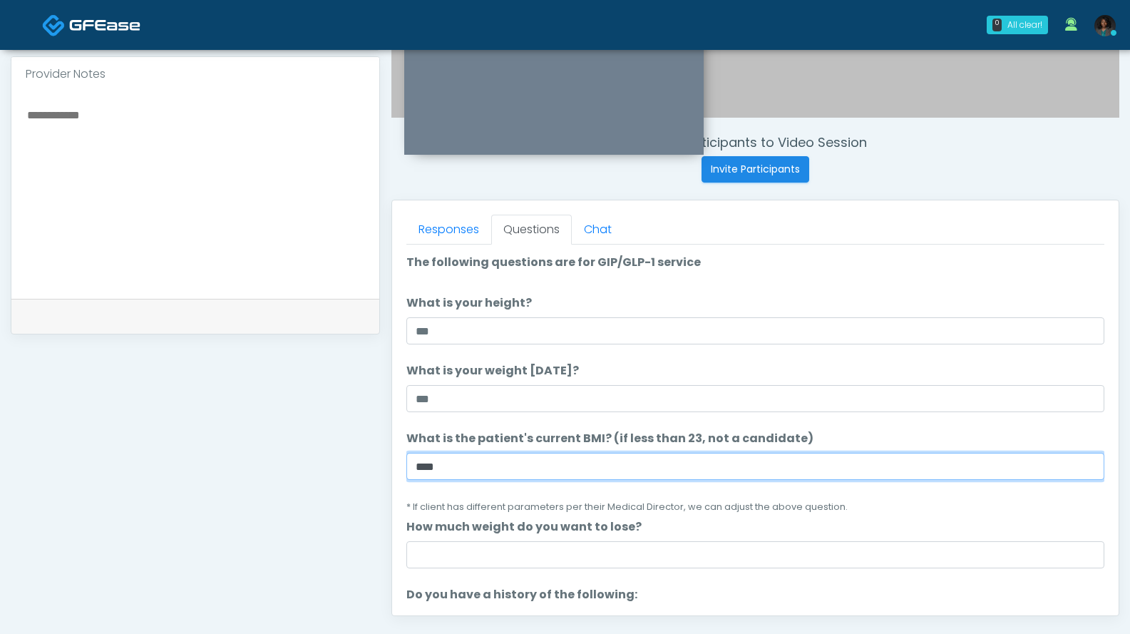
type input "****"
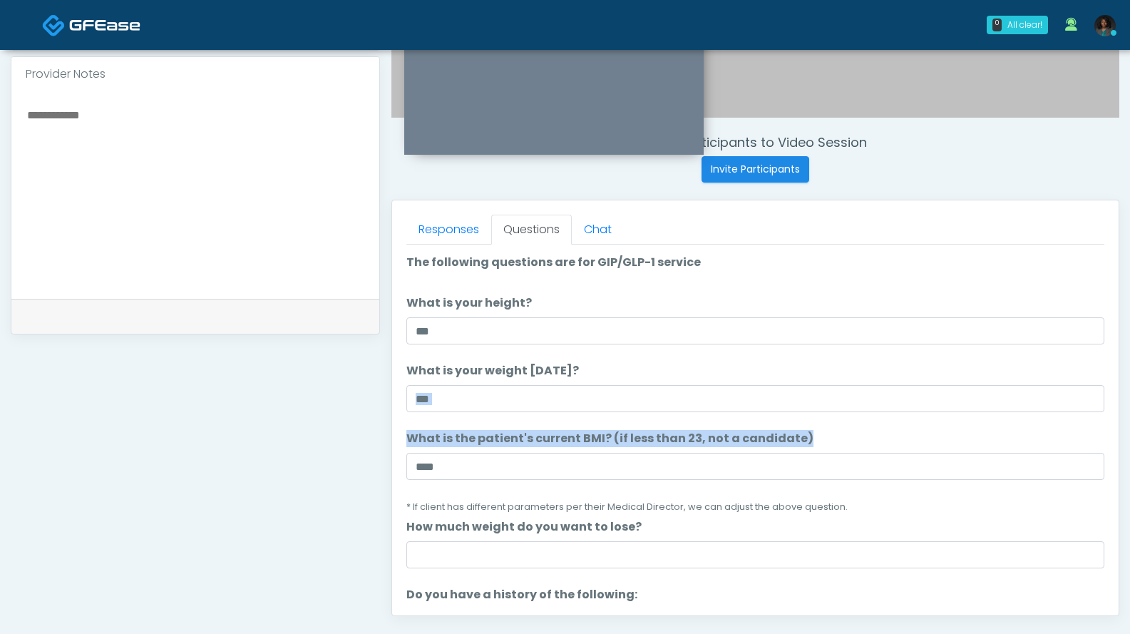
drag, startPoint x: 1127, startPoint y: 368, endPoint x: 1112, endPoint y: 467, distance: 100.2
click at [1114, 468] on div "**********" at bounding box center [565, 170] width 1130 height 1187
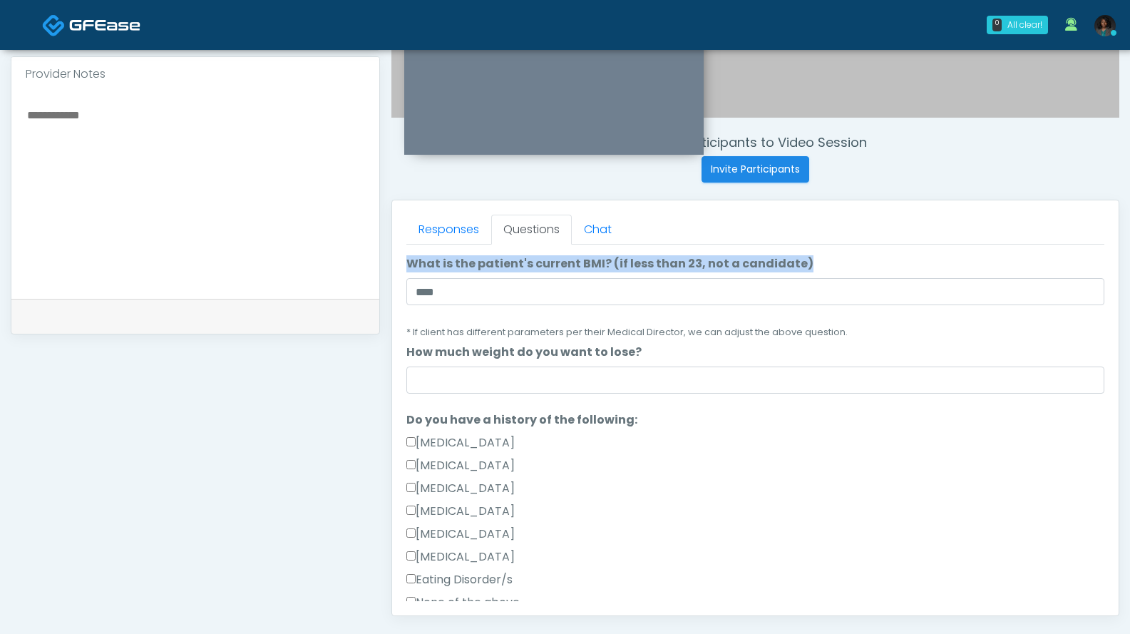
scroll to position [171, 0]
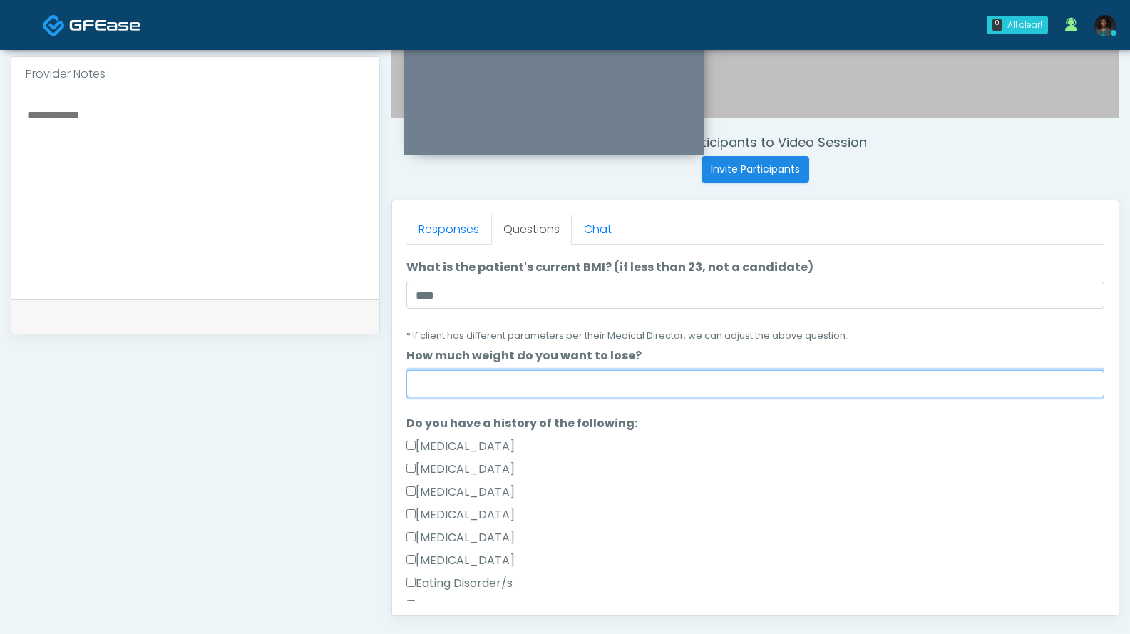
click at [669, 391] on input "How much weight do you want to lose?" at bounding box center [755, 383] width 698 height 27
type input "*"
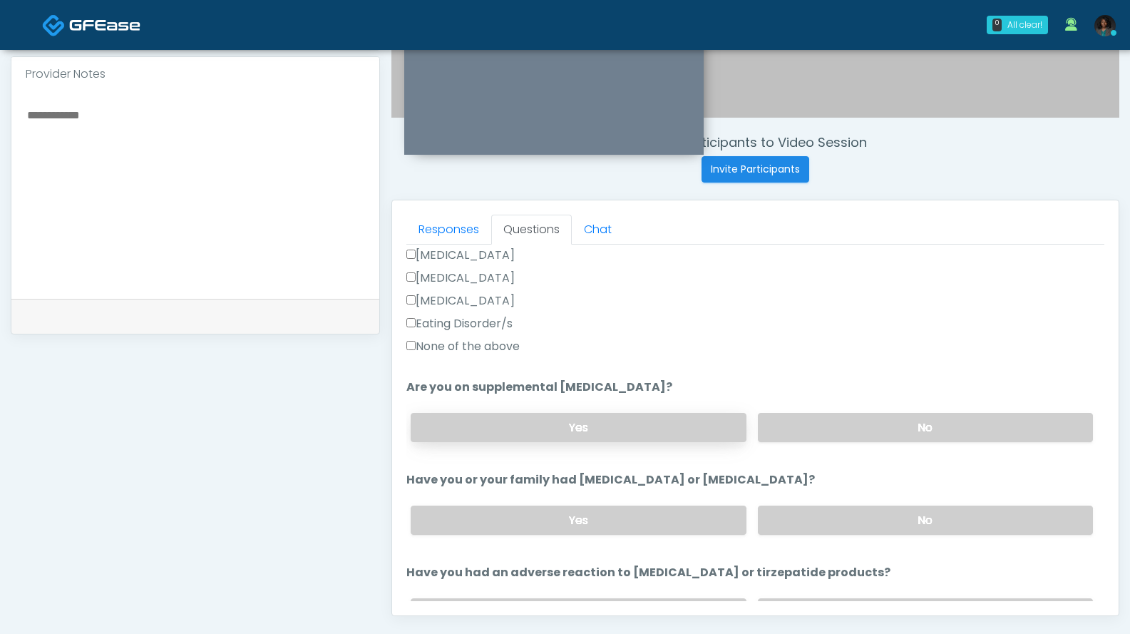
scroll to position [432, 0]
click at [498, 344] on label "None of the above" at bounding box center [462, 344] width 113 height 17
drag, startPoint x: 840, startPoint y: 431, endPoint x: 904, endPoint y: 431, distance: 63.4
click at [840, 431] on label "No" at bounding box center [925, 425] width 335 height 29
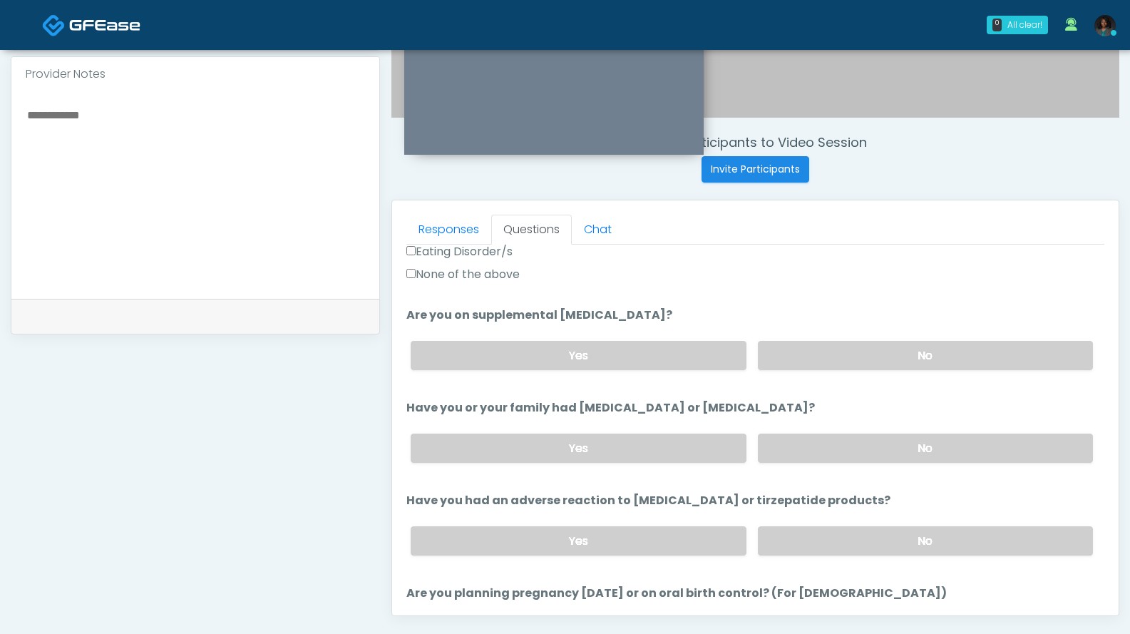
scroll to position [518, 0]
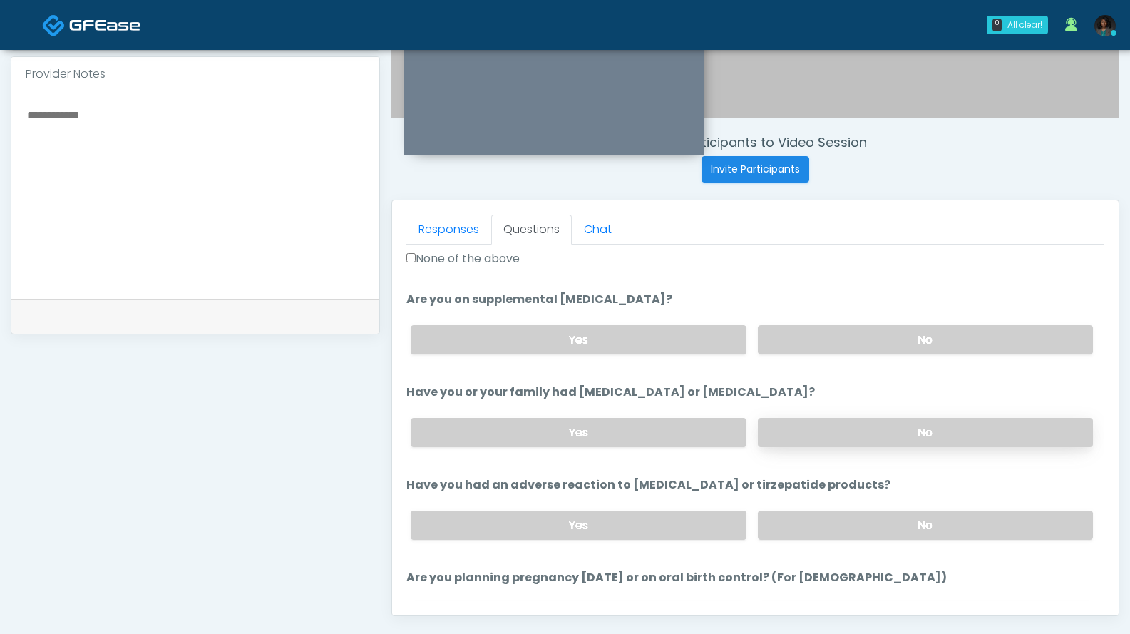
click at [860, 424] on label "No" at bounding box center [925, 432] width 335 height 29
click at [860, 518] on label "No" at bounding box center [925, 524] width 335 height 29
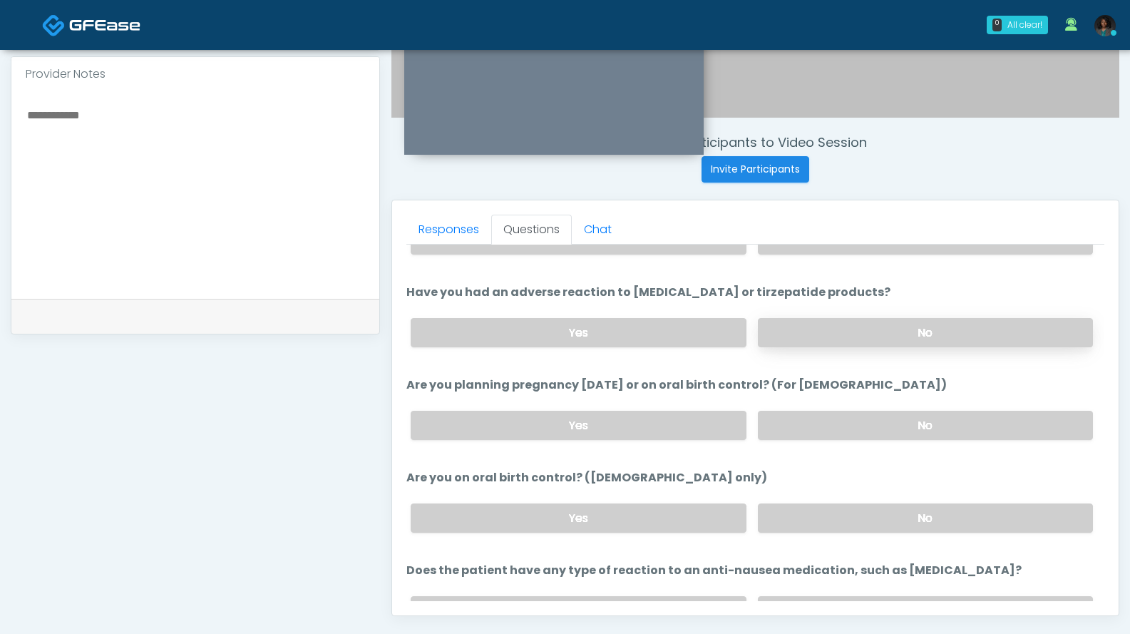
scroll to position [714, 0]
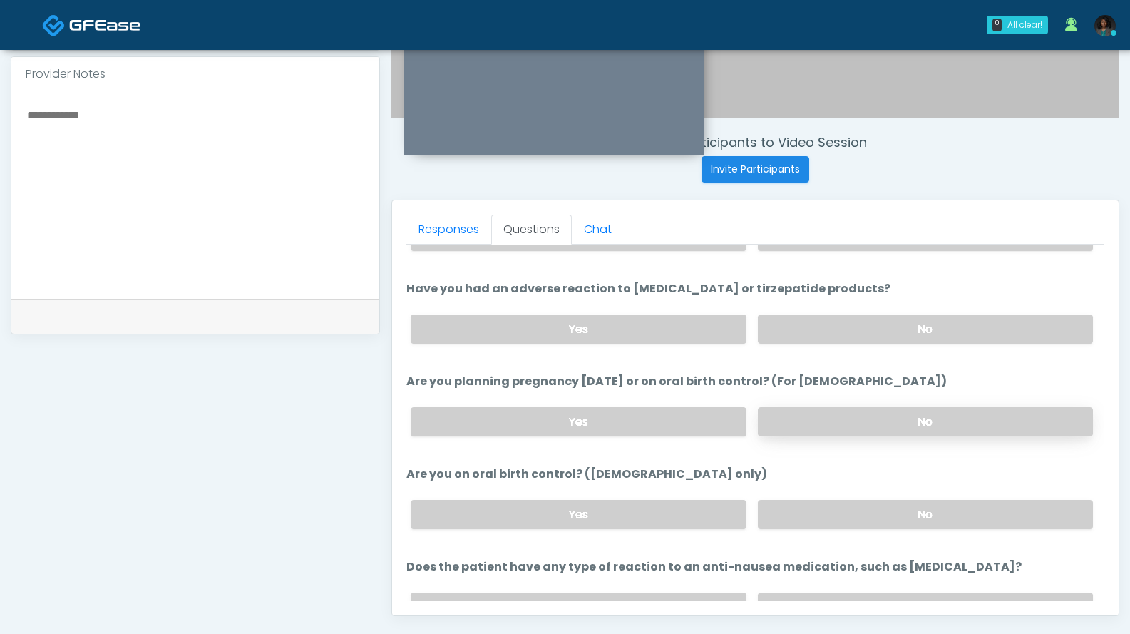
click at [892, 418] on label "No" at bounding box center [925, 421] width 335 height 29
click at [801, 515] on label "No" at bounding box center [925, 514] width 335 height 29
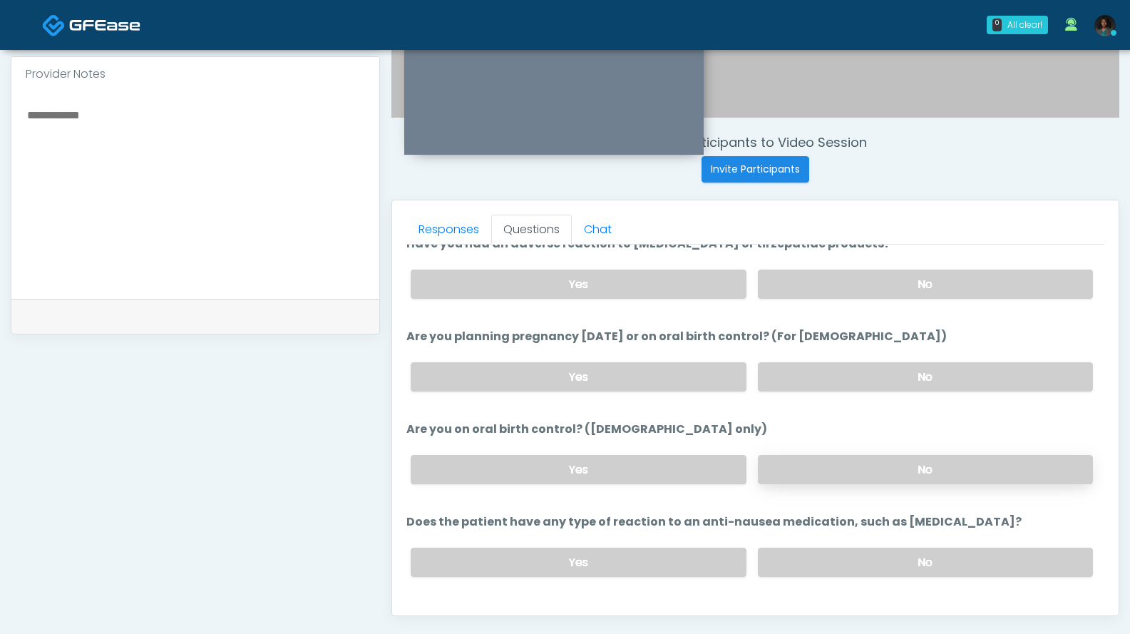
scroll to position [786, 0]
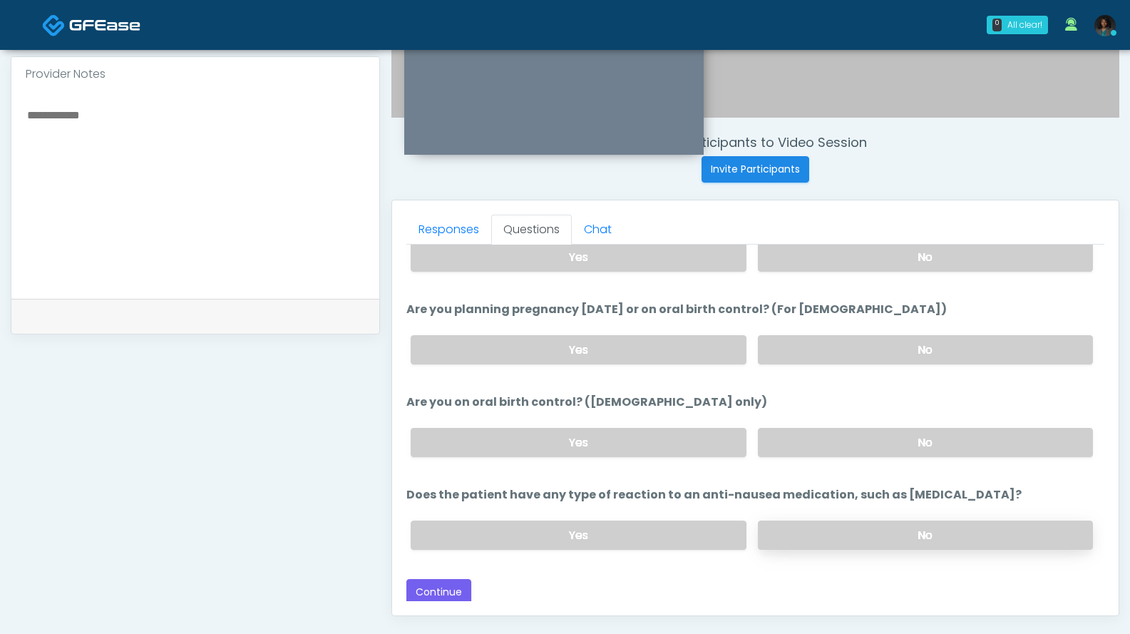
click at [863, 540] on label "No" at bounding box center [925, 534] width 335 height 29
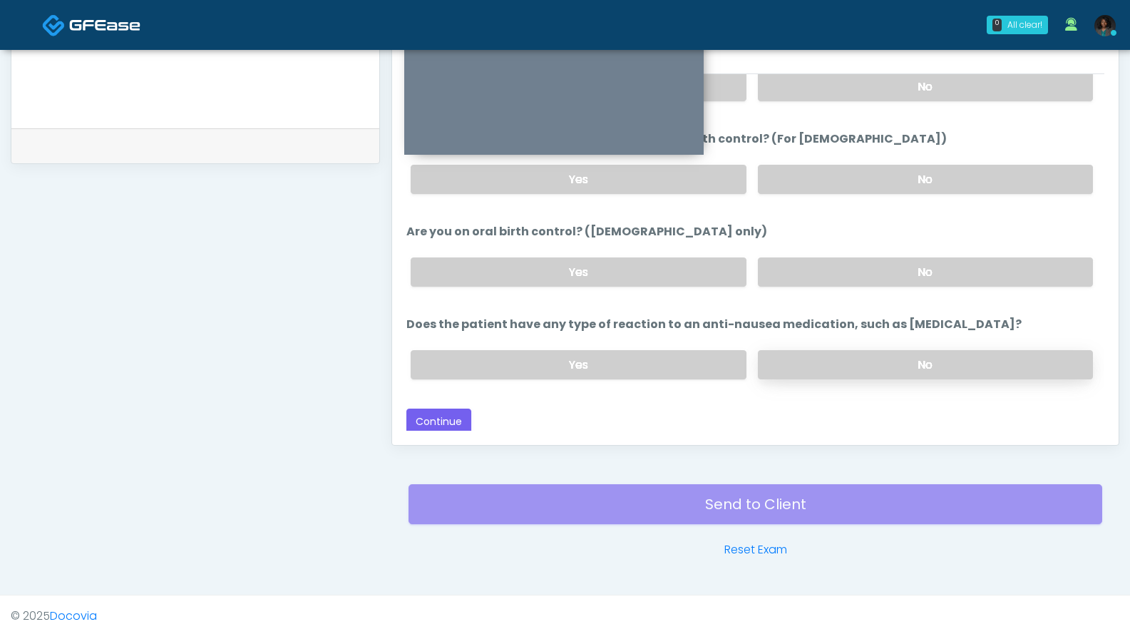
scroll to position [646, 0]
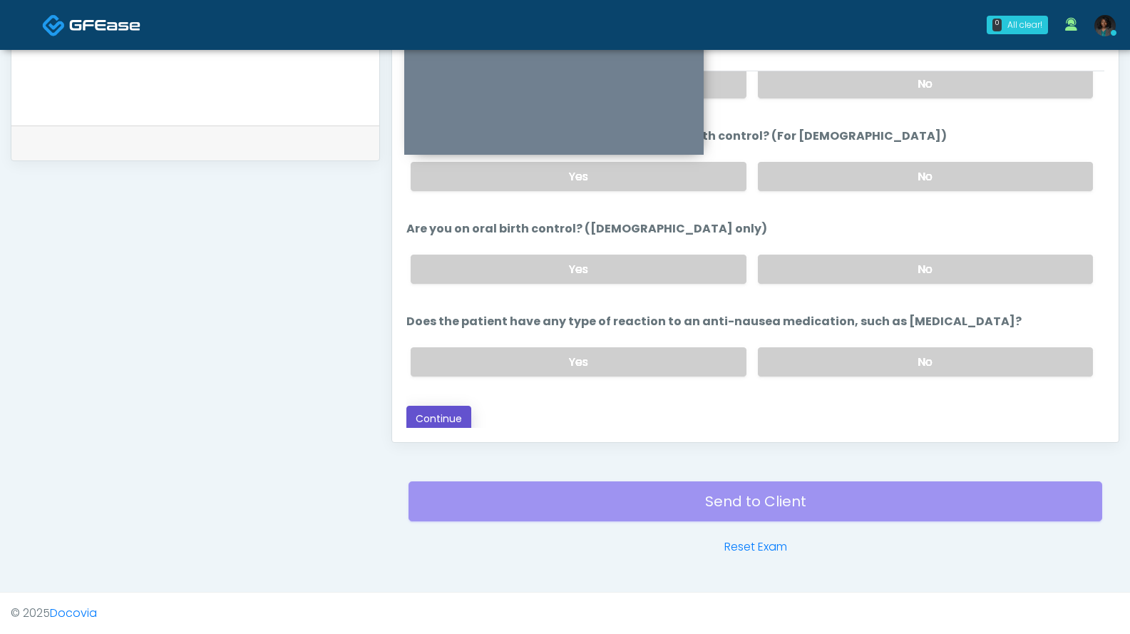
click at [441, 406] on button "Continue" at bounding box center [438, 419] width 65 height 26
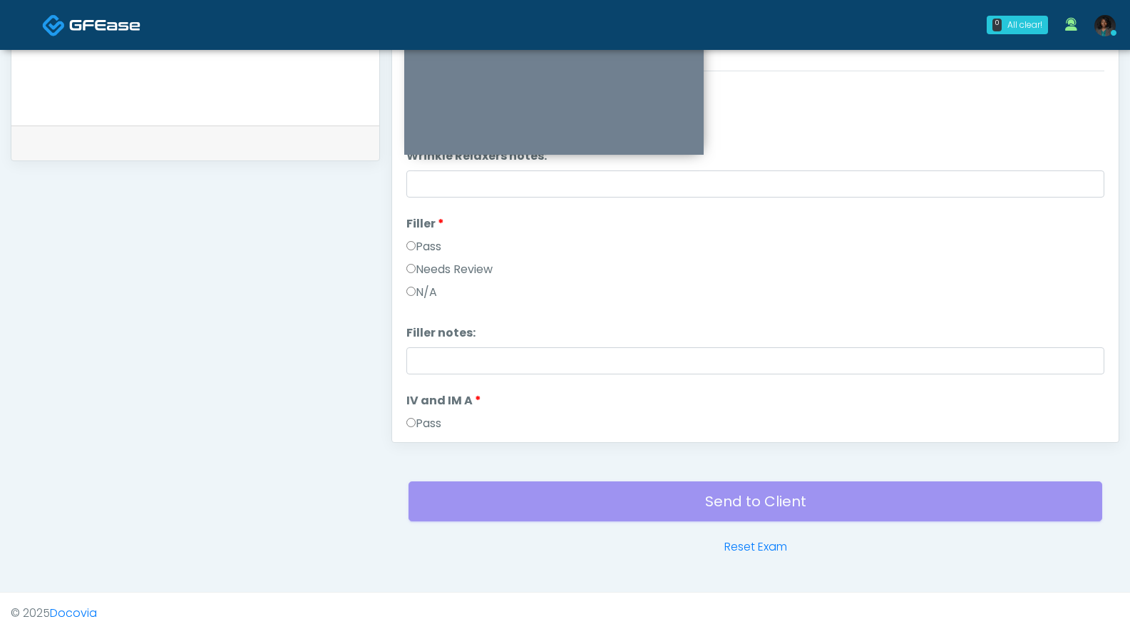
scroll to position [0, 0]
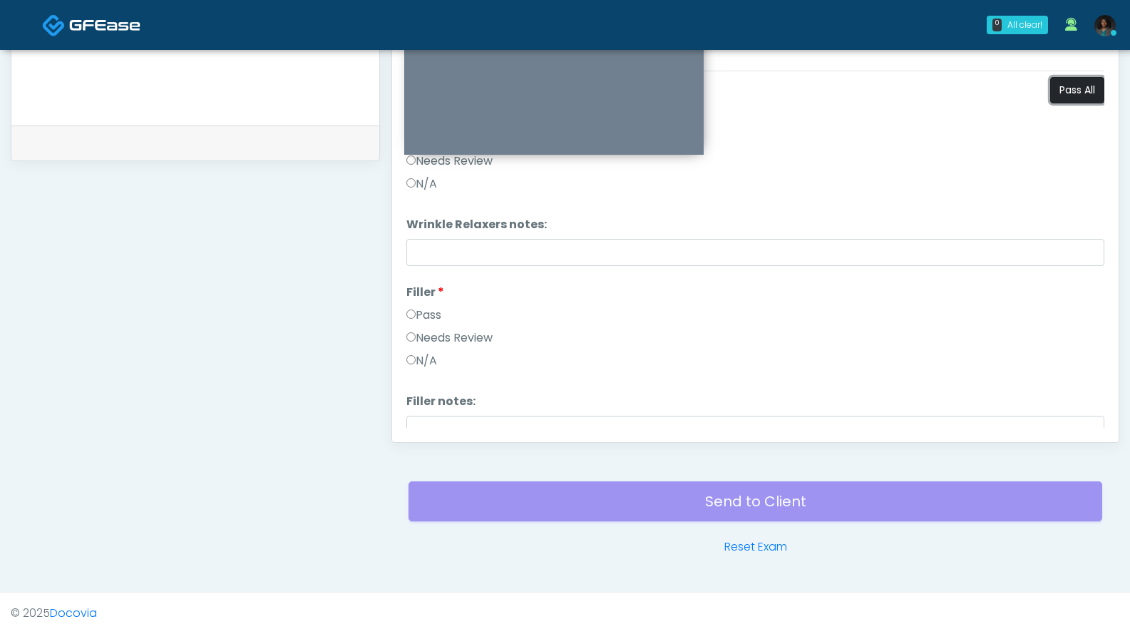
click at [1076, 93] on button "Pass All" at bounding box center [1077, 90] width 54 height 26
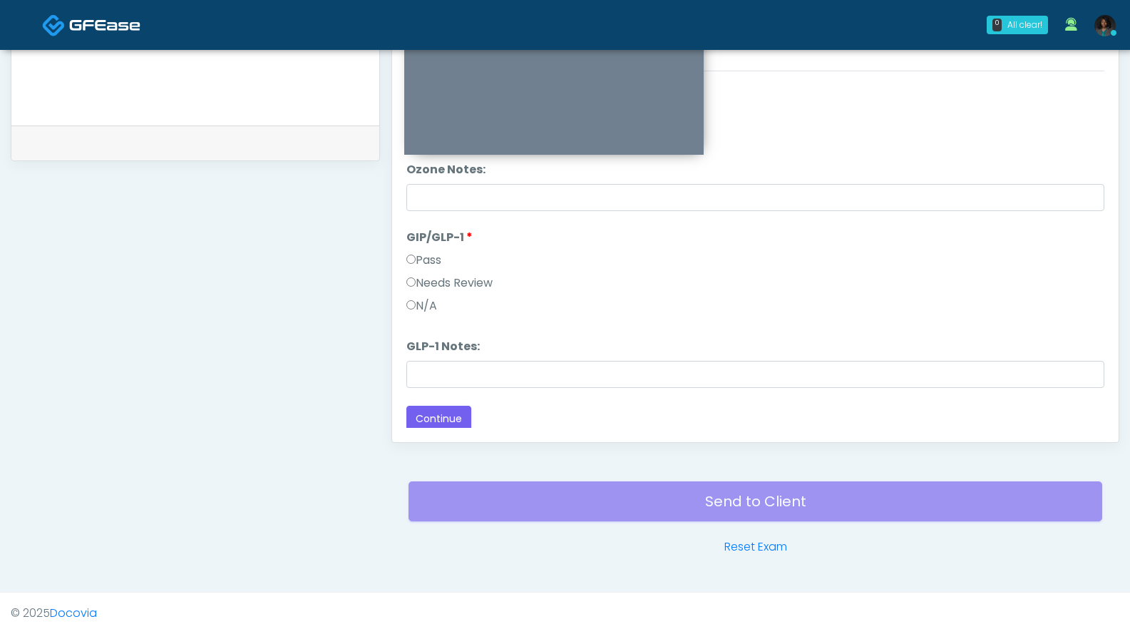
scroll to position [589, 0]
click at [468, 411] on button "Continue" at bounding box center [438, 414] width 65 height 26
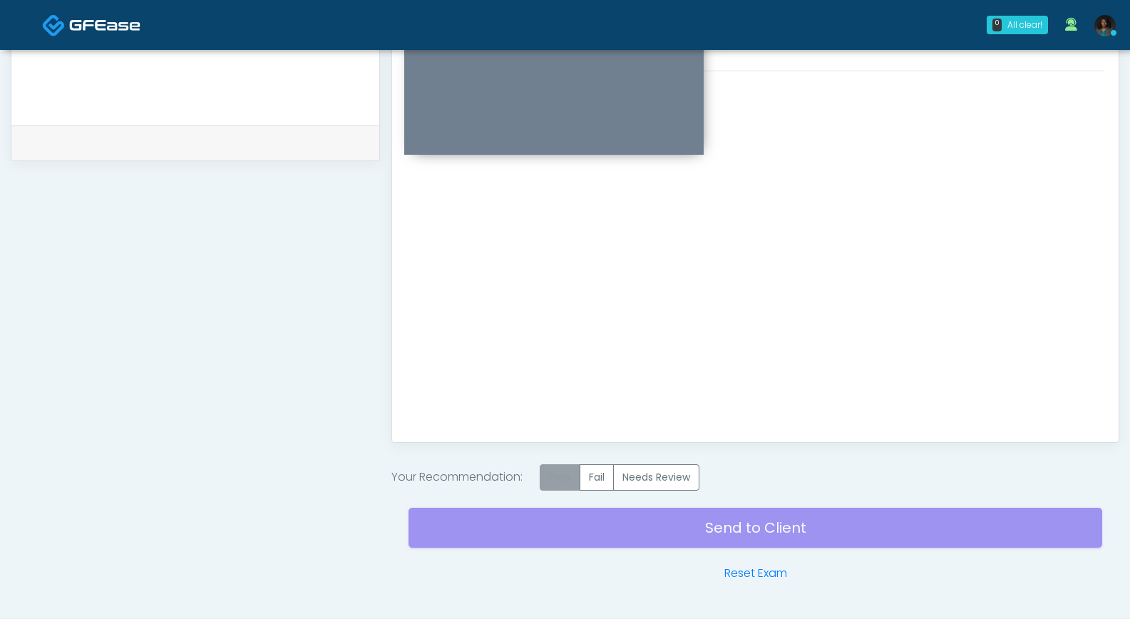
click at [550, 478] on label "Pass" at bounding box center [560, 477] width 41 height 26
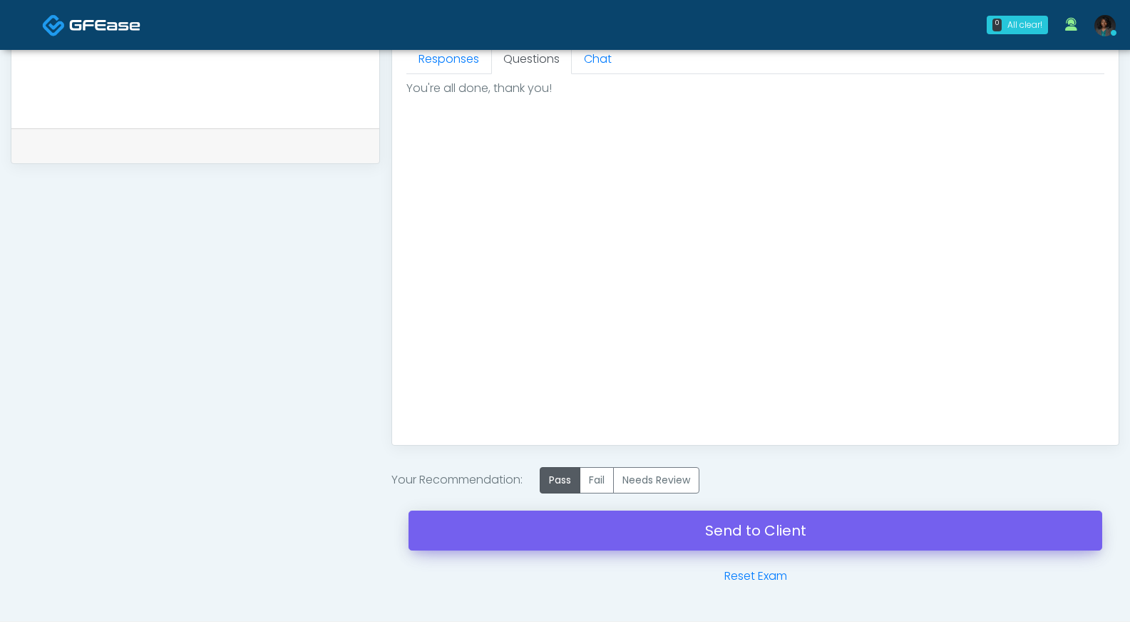
scroll to position [672, 0]
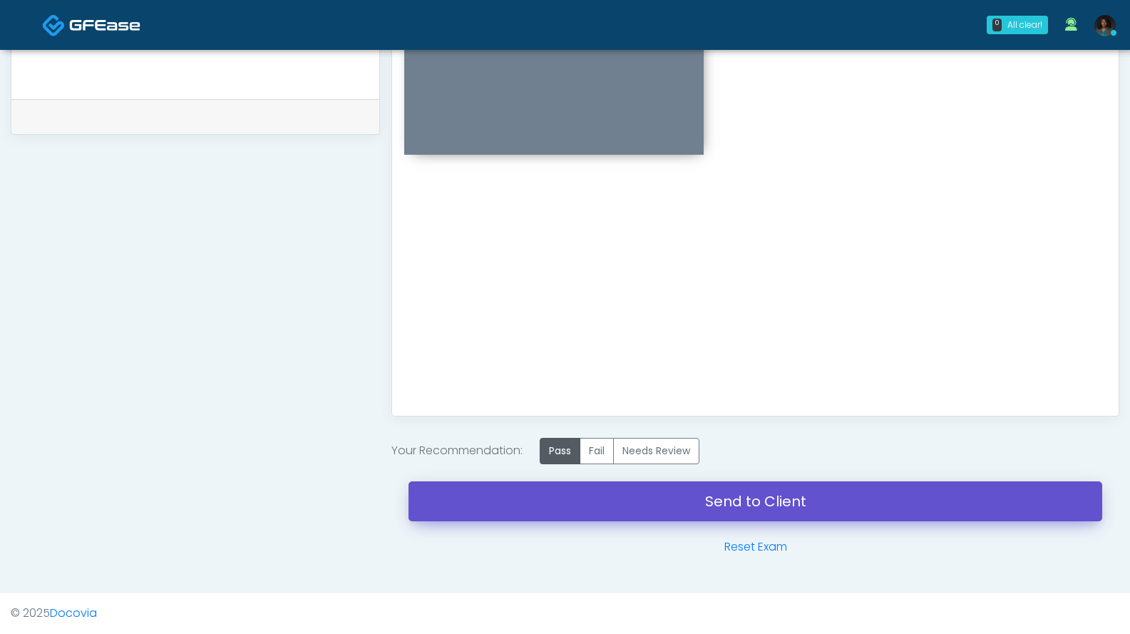
click at [704, 499] on link "Send to Client" at bounding box center [755, 501] width 694 height 40
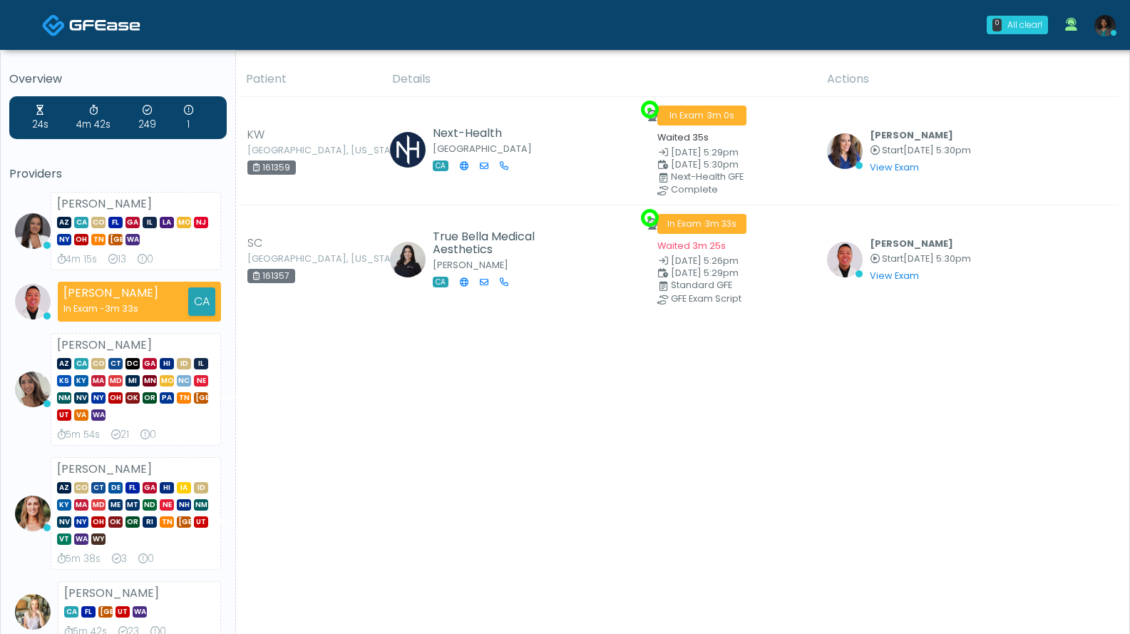
scroll to position [285, 0]
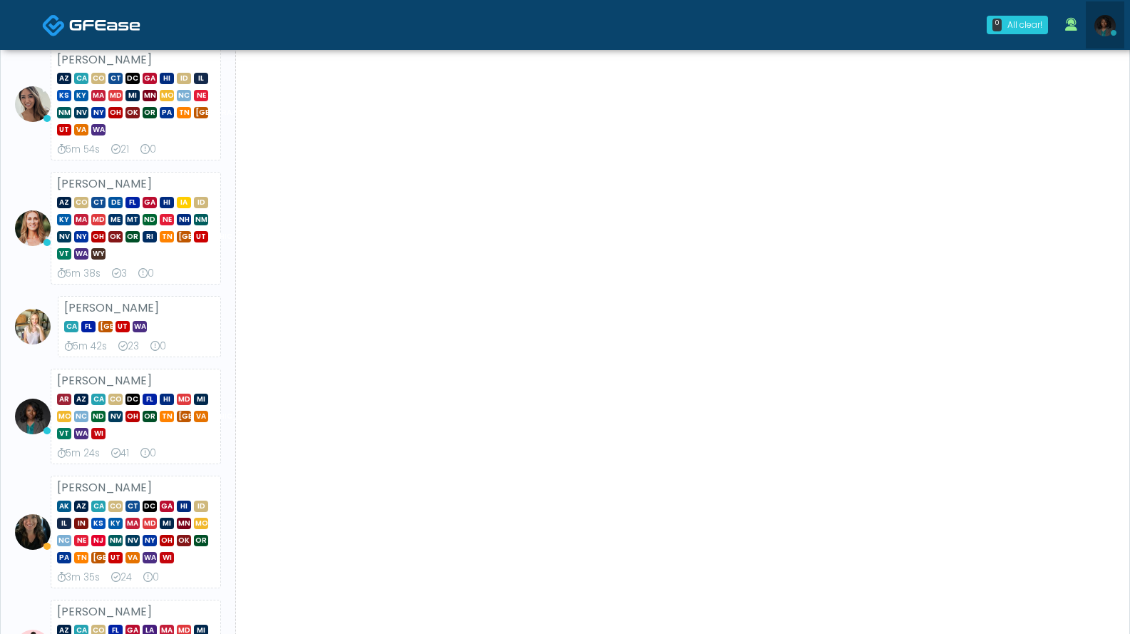
click at [1096, 24] on img at bounding box center [1104, 25] width 21 height 21
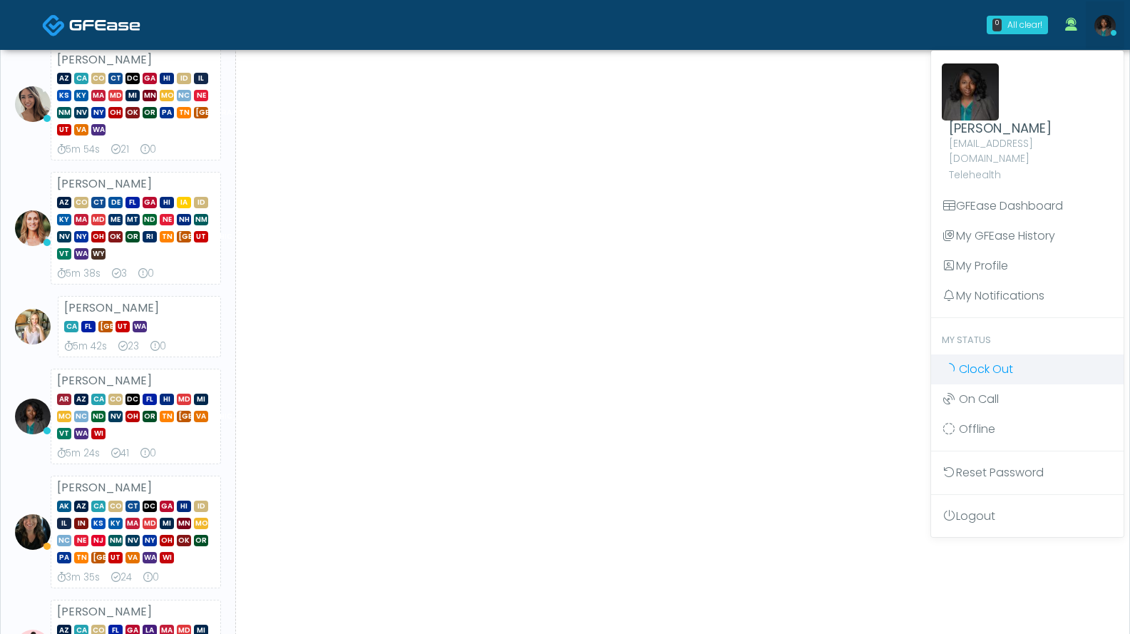
click at [989, 361] on span "Clock Out" at bounding box center [986, 369] width 54 height 16
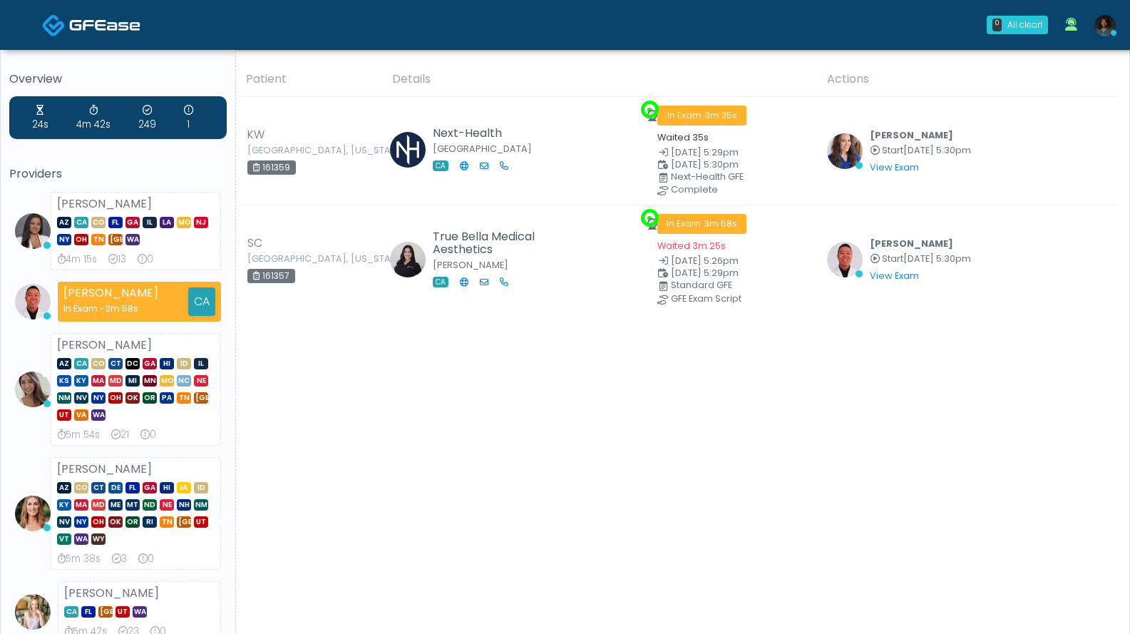
click at [1111, 26] on img at bounding box center [1104, 25] width 21 height 21
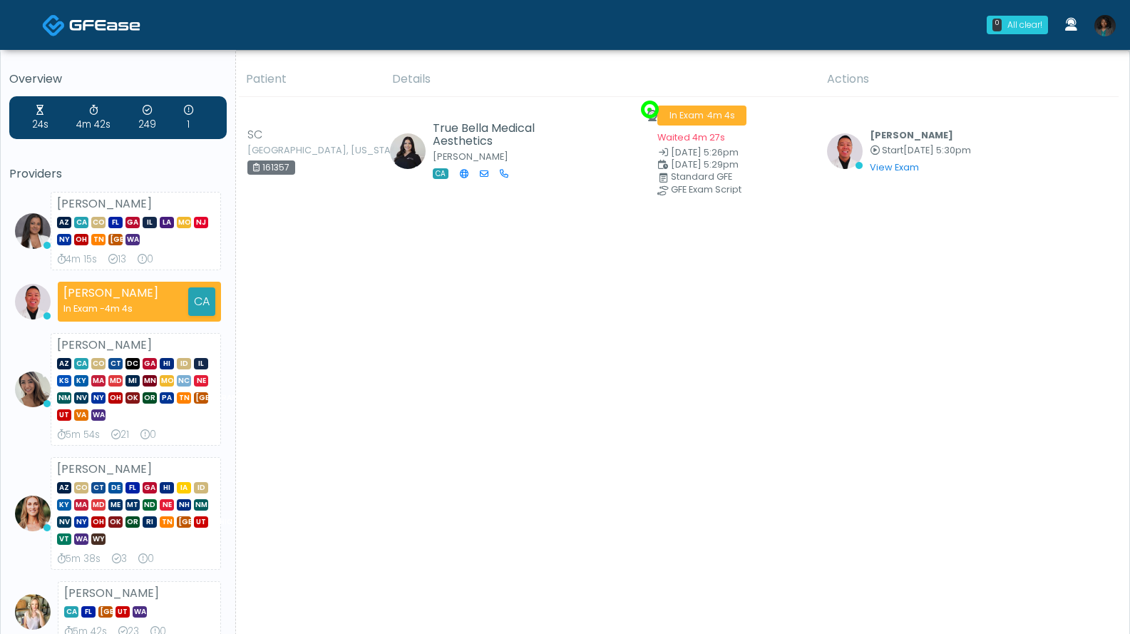
click at [1106, 25] on img at bounding box center [1104, 25] width 21 height 21
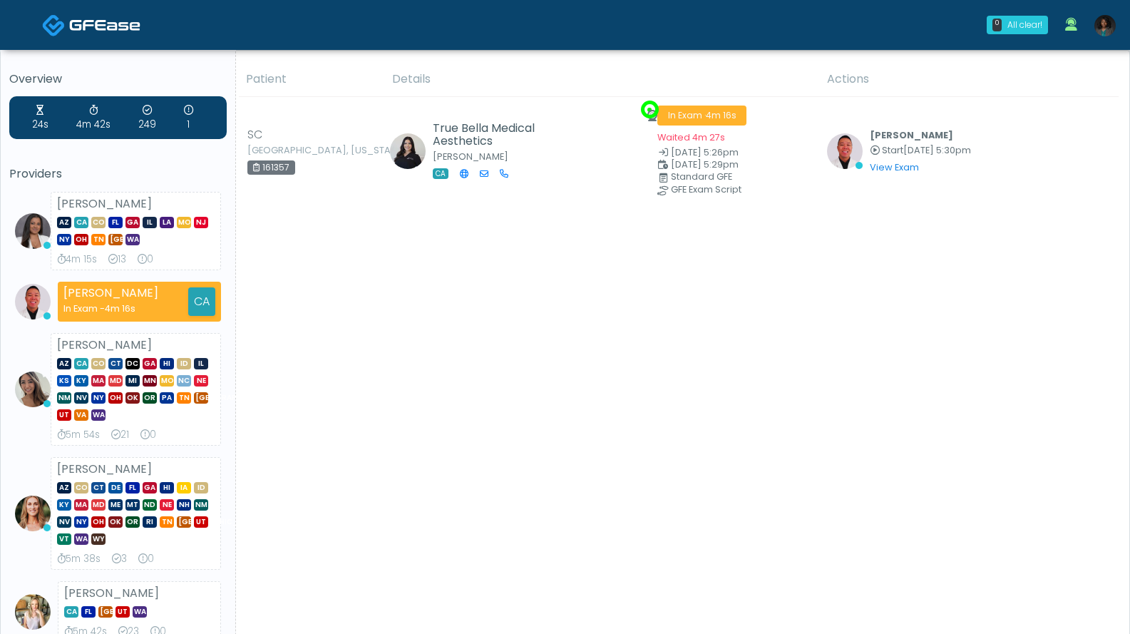
click at [1108, 21] on img at bounding box center [1104, 25] width 21 height 21
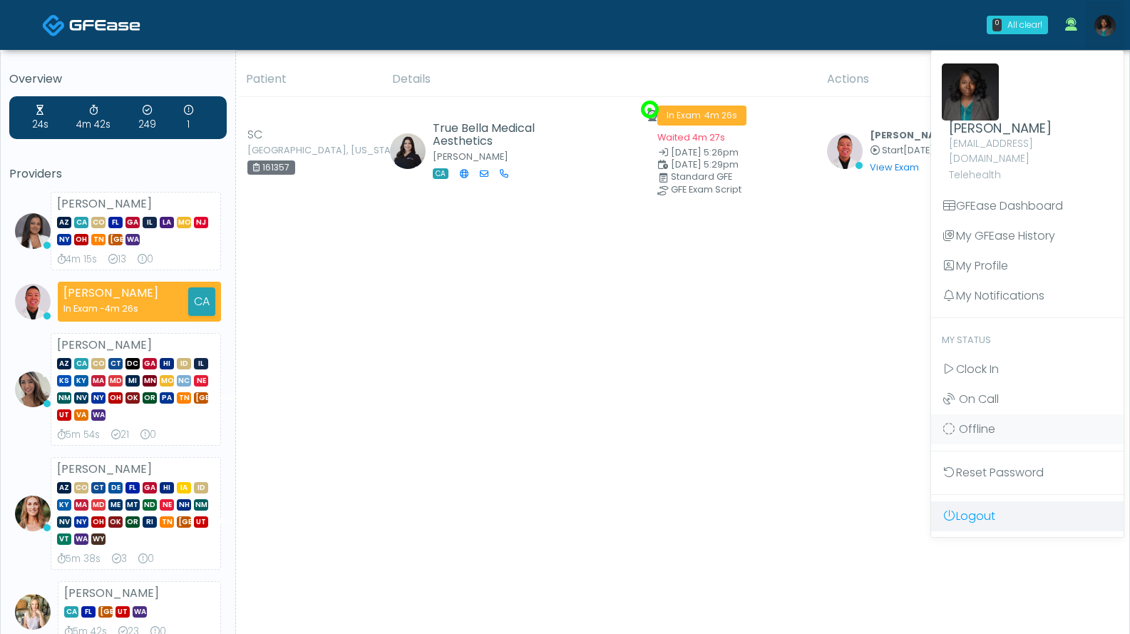
click at [979, 503] on link "Logout" at bounding box center [1027, 516] width 192 height 30
